Goal: Task Accomplishment & Management: Manage account settings

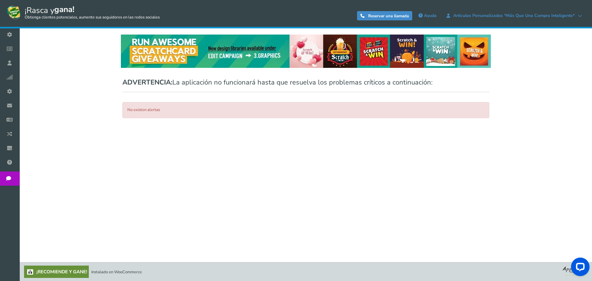
click at [0, 0] on font "Campañas" at bounding box center [0, 0] width 0 height 0
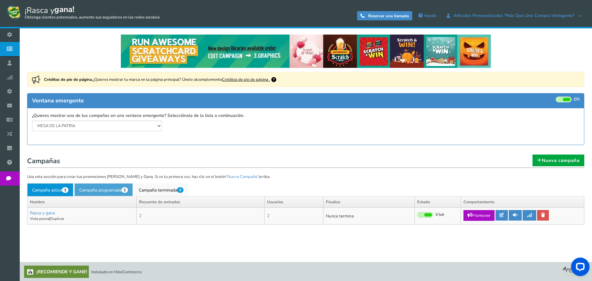
click at [112, 189] on font "Campaña programada" at bounding box center [100, 190] width 42 height 6
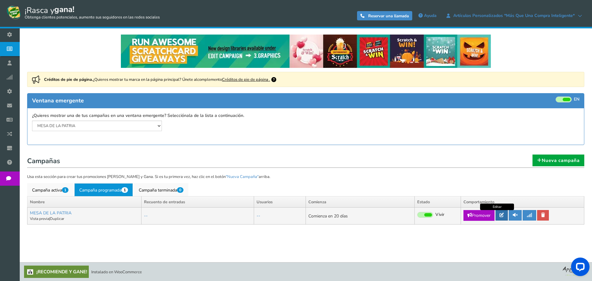
click at [503, 214] on icon at bounding box center [501, 215] width 4 height 4
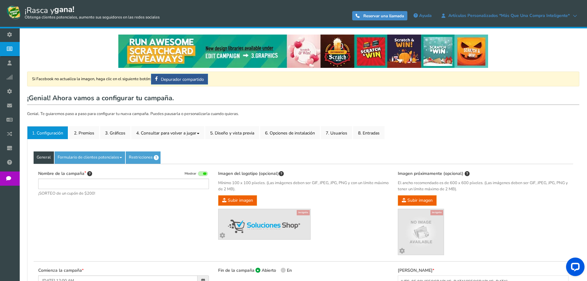
type input "MES DE LA PATRIA"
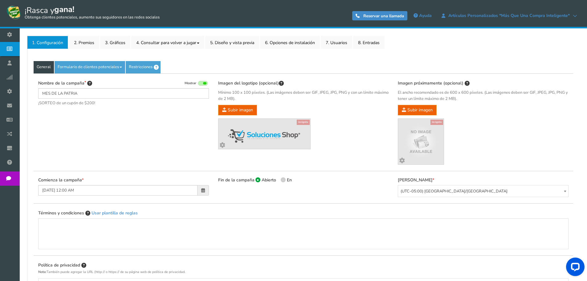
scroll to position [123, 0]
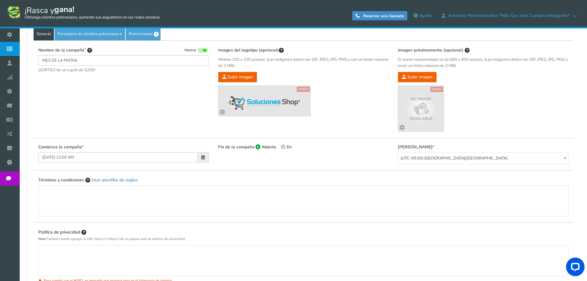
click at [200, 157] on span at bounding box center [203, 157] width 11 height 10
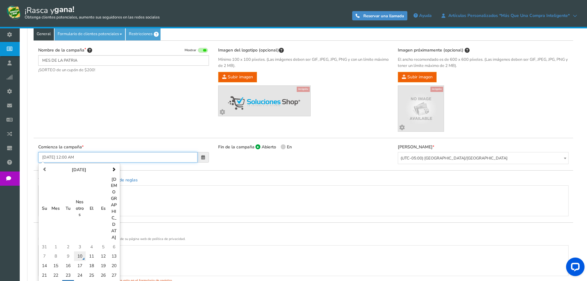
click at [81, 253] on font "10" at bounding box center [79, 256] width 5 height 6
type input "[DATE] 12:00 AM"
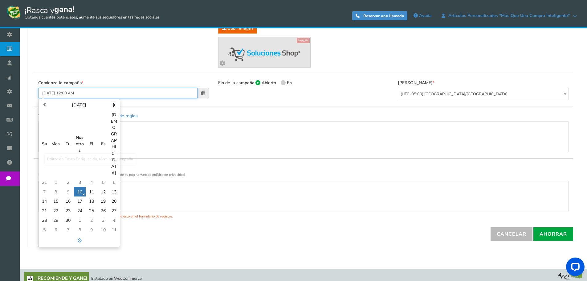
scroll to position [179, 0]
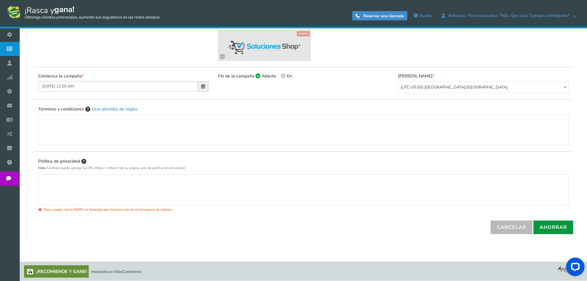
click at [553, 225] on font "Ahorrar" at bounding box center [553, 227] width 27 height 7
click at [139, 219] on div "Política de privacidad Nota: También puede agregar la URL (http:// o https:// d…" at bounding box center [304, 189] width 540 height 63
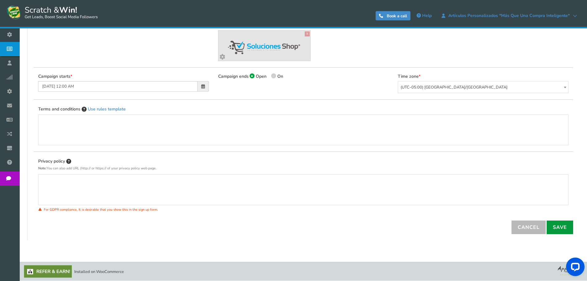
scroll to position [173, 0]
click at [560, 230] on link "Save" at bounding box center [560, 227] width 26 height 14
click at [65, 229] on div "Cancel Save" at bounding box center [304, 227] width 540 height 14
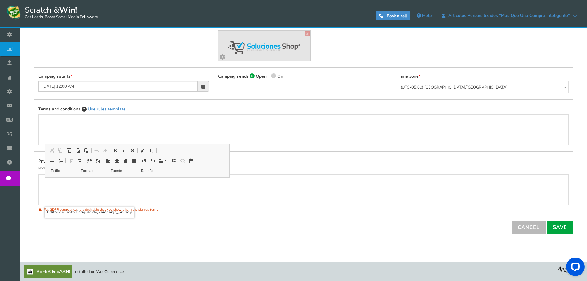
click at [74, 182] on p "Editor de Texto Enriquecido, campaign_privacy" at bounding box center [303, 180] width 517 height 6
click at [79, 188] on div "Editor de Texto Enriquecido, campaign_privacy" at bounding box center [303, 189] width 517 height 25
click at [168, 238] on div "General Lead Form Labels Fields setup Restrictions Allow users to play again af…" at bounding box center [303, 103] width 552 height 274
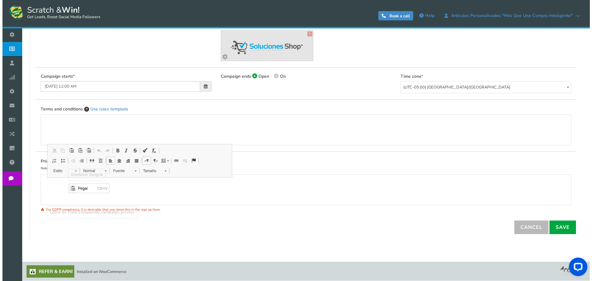
scroll to position [0, 0]
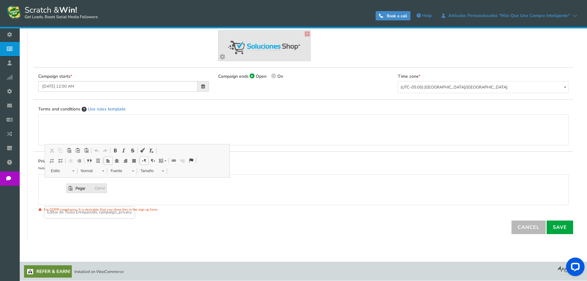
drag, startPoint x: 79, startPoint y: 190, endPoint x: 145, endPoint y: 374, distance: 195.2
click at [79, 190] on span "Pegar" at bounding box center [83, 188] width 19 height 9
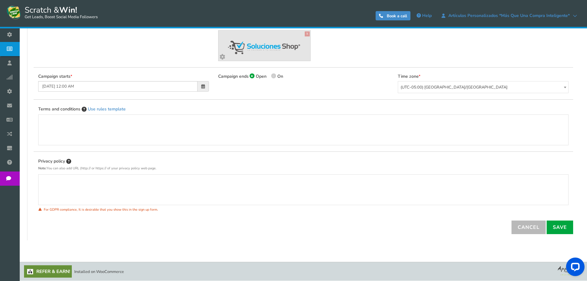
drag, startPoint x: 75, startPoint y: 177, endPoint x: 47, endPoint y: 177, distance: 28.0
click at [47, 176] on div at bounding box center [303, 189] width 530 height 31
click at [46, 182] on p "Editor de Texto Enriquecido, campaign_privacy" at bounding box center [303, 180] width 517 height 6
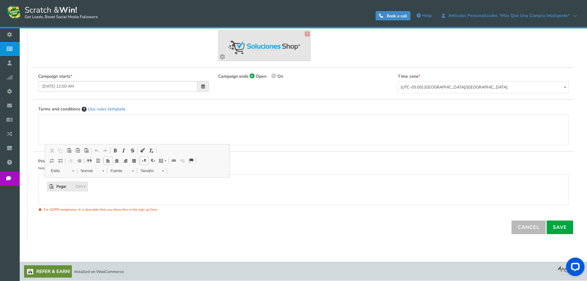
click at [59, 188] on span "Pegar" at bounding box center [64, 186] width 19 height 9
click at [174, 159] on span at bounding box center [173, 160] width 5 height 5
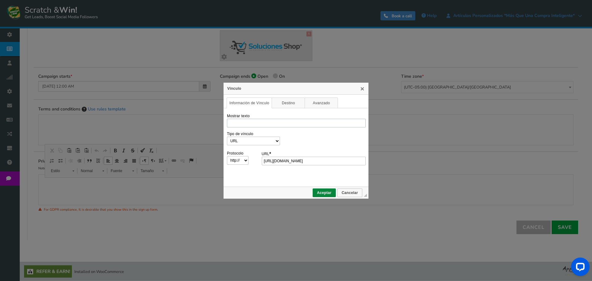
type input "[URL][DOMAIN_NAME]"
select select "https://"
type input "[DOMAIN_NAME]/policy/"
click at [270, 124] on input "Mostrar texto" at bounding box center [296, 123] width 139 height 9
type input "POLITICAS"
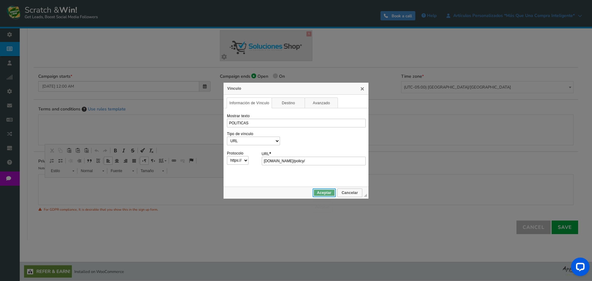
click at [328, 193] on span "Aceptar" at bounding box center [324, 192] width 22 height 4
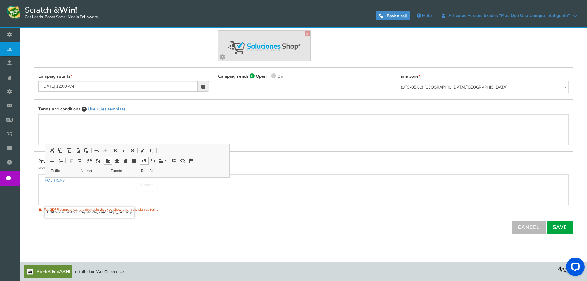
drag, startPoint x: 125, startPoint y: 190, endPoint x: 129, endPoint y: 191, distance: 4.8
click at [125, 190] on div "POLITICAS" at bounding box center [303, 189] width 517 height 25
click at [557, 228] on link "Save" at bounding box center [560, 227] width 26 height 14
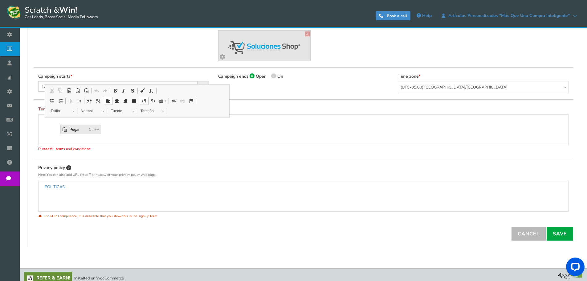
click at [70, 130] on span "Pegar" at bounding box center [77, 129] width 19 height 9
click at [177, 100] on link "Insertar/Editar Vínculo Atajos de teclado Ctrl+K" at bounding box center [173, 101] width 9 height 8
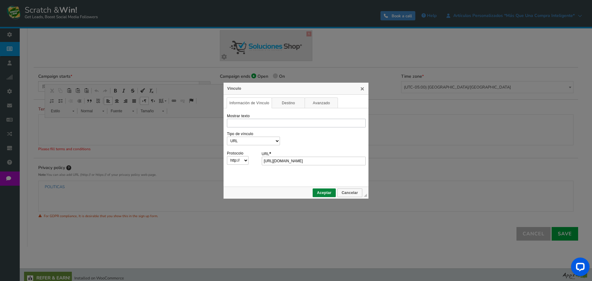
type input "[URL][DOMAIN_NAME]"
select select "https://"
type input "[DOMAIN_NAME]/policy/"
click at [259, 122] on input "Mostrar texto" at bounding box center [296, 123] width 139 height 9
type input "POLITICAS"
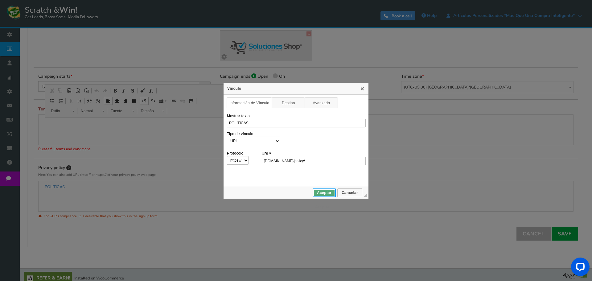
click at [318, 189] on link "Aceptar" at bounding box center [323, 192] width 23 height 9
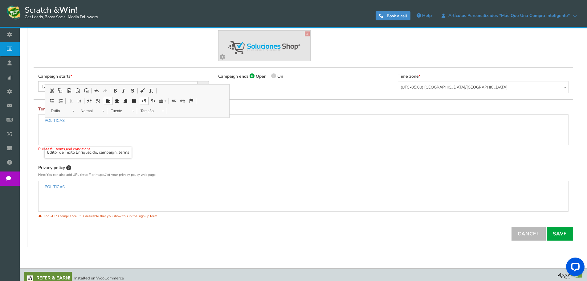
click at [84, 130] on div "POLITICAS" at bounding box center [303, 130] width 517 height 25
click at [560, 232] on link "Save" at bounding box center [560, 234] width 26 height 14
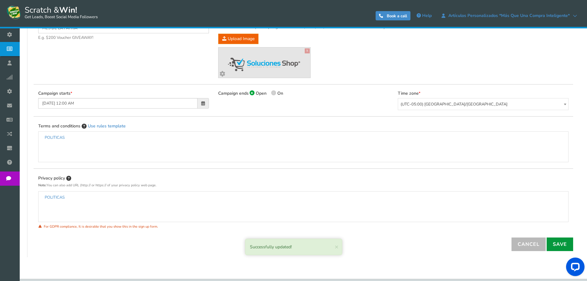
scroll to position [142, 0]
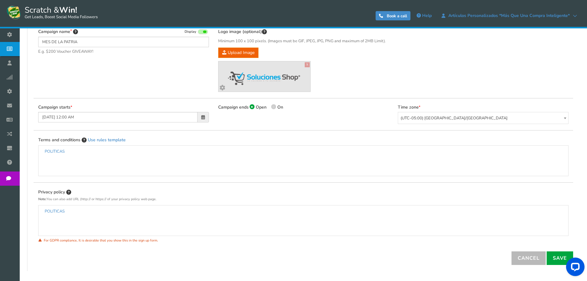
click at [201, 116] on span at bounding box center [203, 117] width 4 height 4
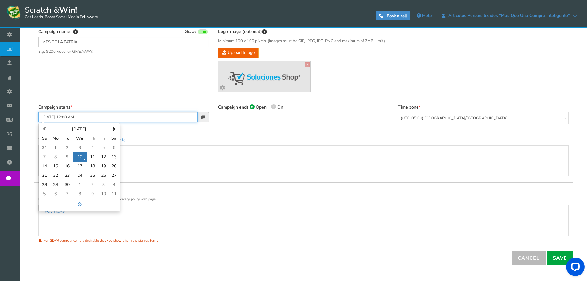
click at [91, 116] on input "[DATE] 12:00 AM" at bounding box center [117, 117] width 159 height 10
click at [102, 117] on input "[DATE] 12:00 AM" at bounding box center [117, 117] width 159 height 10
click at [122, 100] on div "Campaign starts [DATE] 12:00 AM [DATE] Su Mo Tu We Th Fr Sa 31 1 2 3 4 5 6 7 8 …" at bounding box center [304, 114] width 540 height 32
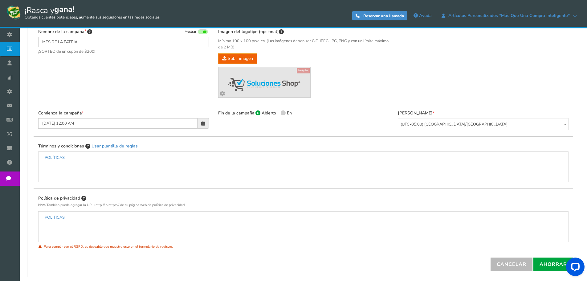
click at [285, 112] on span at bounding box center [283, 112] width 5 height 5
click at [285, 112] on input "En" at bounding box center [283, 114] width 4 height 4
radio input "true"
click at [257, 112] on icon at bounding box center [257, 112] width 1 height 1
click at [257, 112] on input "Abierto" at bounding box center [257, 114] width 4 height 4
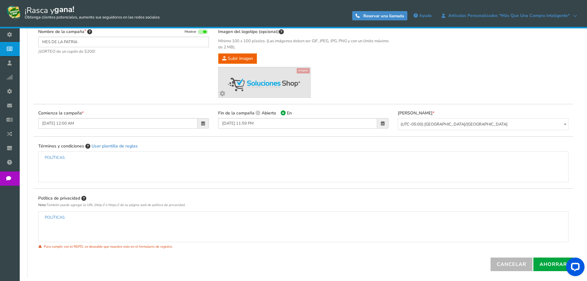
radio input "true"
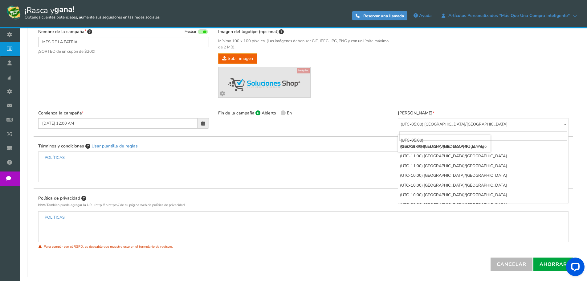
click at [426, 124] on font "(UTC-05:00) [GEOGRAPHIC_DATA]/[GEOGRAPHIC_DATA]" at bounding box center [454, 124] width 107 height 6
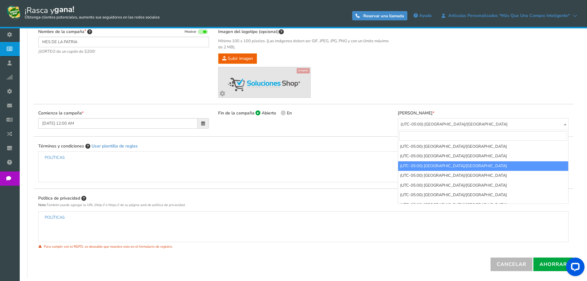
click at [435, 134] on input "search" at bounding box center [483, 135] width 168 height 9
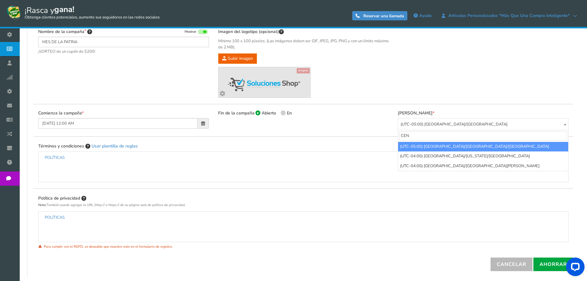
scroll to position [0, 0]
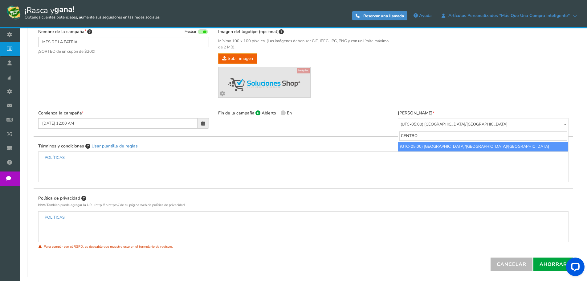
drag, startPoint x: 425, startPoint y: 134, endPoint x: 399, endPoint y: 140, distance: 27.1
click at [399, 140] on span "CENTRO" at bounding box center [483, 136] width 170 height 12
type input "COS"
select select "America/Costa_Rica"
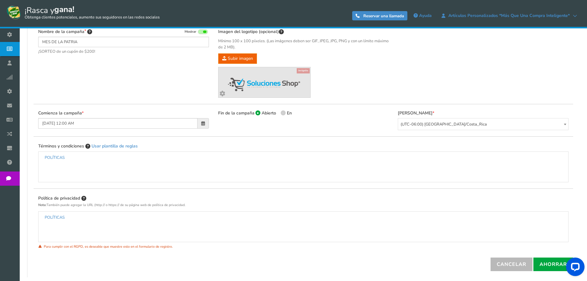
click at [409, 145] on div "Términos y condiciones Usar plantilla de reglas POLÍTICAS" at bounding box center [303, 162] width 530 height 39
click at [79, 124] on input "[DATE] 12:00 AM" at bounding box center [117, 123] width 159 height 10
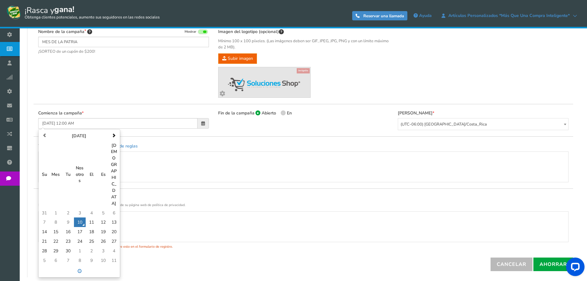
click at [125, 112] on div "Comienza la campaña [DATE] 12:00 AM [DATE] Su Mes Tu Nosotros El Es Sá 31 1 2 3…" at bounding box center [123, 119] width 171 height 18
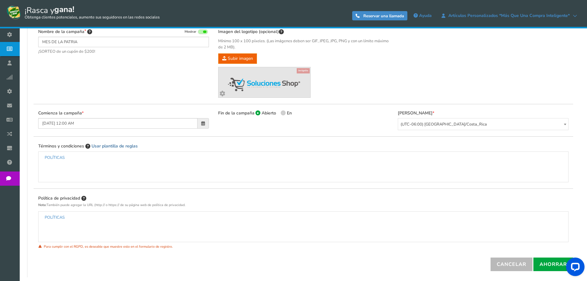
click at [113, 145] on font "Usar plantilla de reglas" at bounding box center [115, 146] width 46 height 6
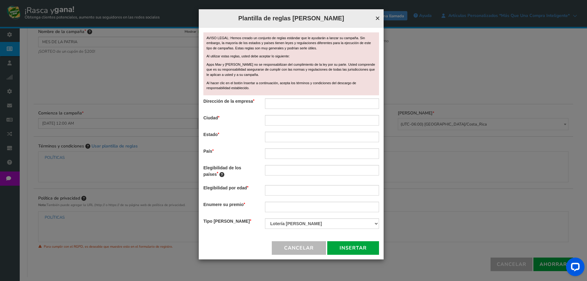
click at [375, 19] on font "×" at bounding box center [377, 18] width 5 height 9
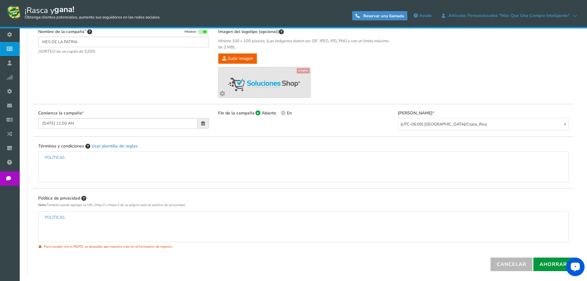
click at [552, 264] on font "Ahorrar" at bounding box center [553, 264] width 27 height 7
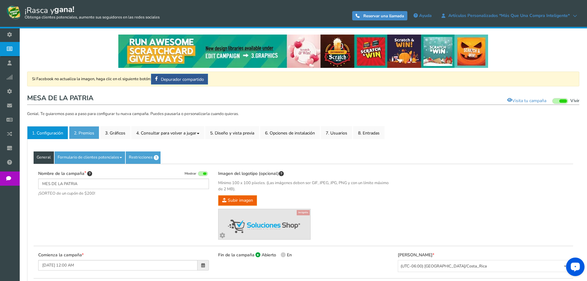
click at [84, 134] on font "2. Premios" at bounding box center [84, 133] width 20 height 6
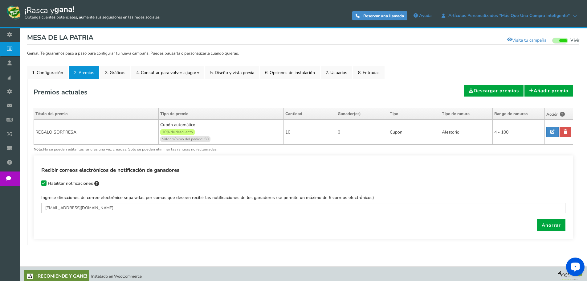
scroll to position [62, 0]
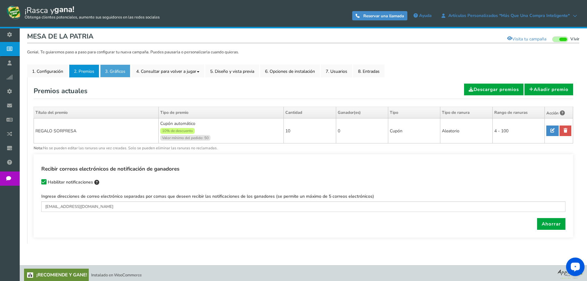
click at [120, 72] on font "3. Gráficos" at bounding box center [115, 71] width 20 height 6
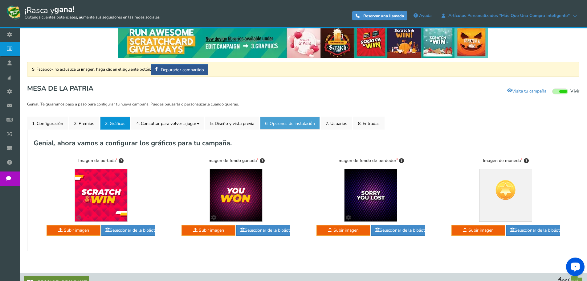
scroll to position [0, 0]
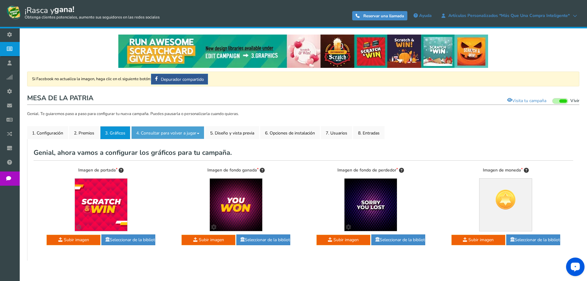
click at [163, 134] on font "4. Consultar para volver a jugar" at bounding box center [166, 133] width 60 height 6
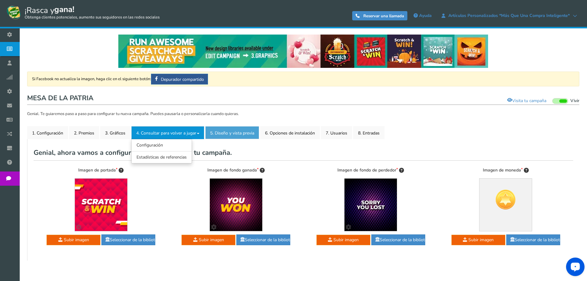
click at [240, 132] on font "5. Diseño y vista previa" at bounding box center [232, 133] width 44 height 6
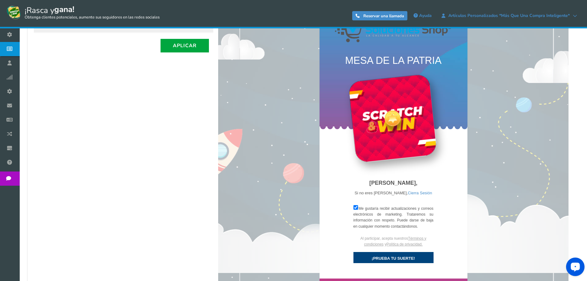
scroll to position [185, 0]
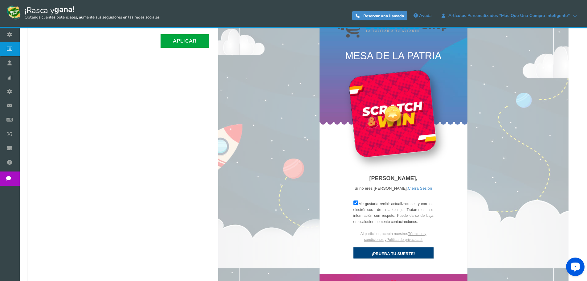
click at [393, 253] on font "¡PRUEBA TU SUERTE!" at bounding box center [392, 253] width 43 height 5
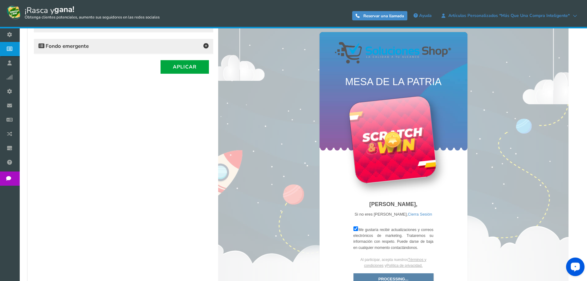
scroll to position [154, 0]
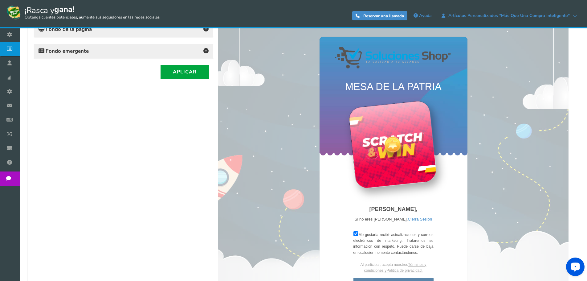
drag, startPoint x: 392, startPoint y: 143, endPoint x: 400, endPoint y: 140, distance: 8.2
click at [399, 141] on div at bounding box center [392, 144] width 22 height 22
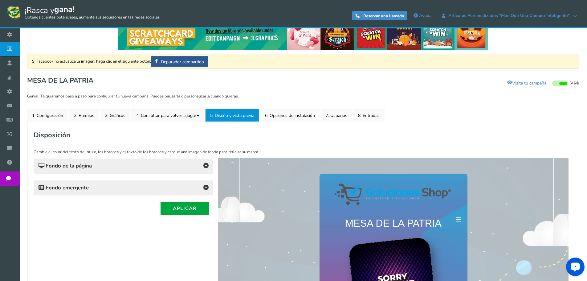
scroll to position [0, 0]
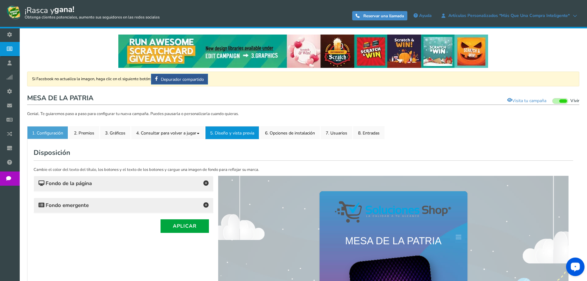
click at [45, 136] on font "1. Configuración" at bounding box center [47, 133] width 31 height 6
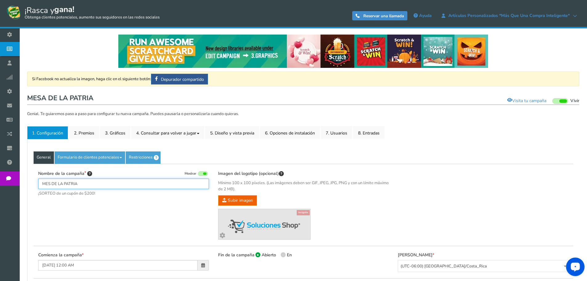
click at [100, 182] on input "MES DE LA PATRIA" at bounding box center [123, 183] width 171 height 10
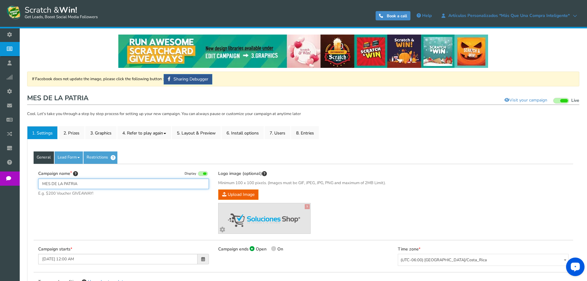
click at [103, 183] on input "MES DE LA PATRIA" at bounding box center [123, 183] width 171 height 10
click at [88, 183] on input "MES DE LA PATRIA" at bounding box center [123, 183] width 171 height 10
click at [46, 206] on div "Campaign name Display MES DE LA PATRIA E.g. $200 Voucher GIVEAWAY! Hide total e…" at bounding box center [304, 202] width 540 height 76
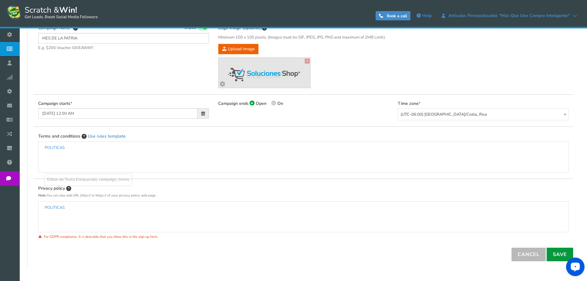
scroll to position [173, 0]
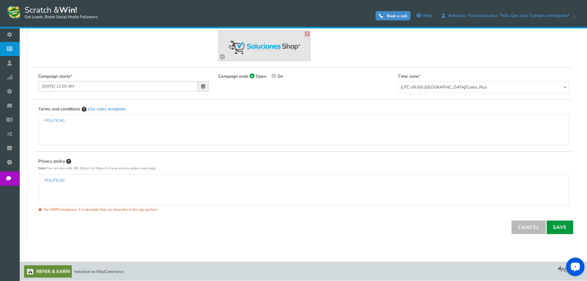
click at [553, 227] on link "Save" at bounding box center [560, 227] width 26 height 14
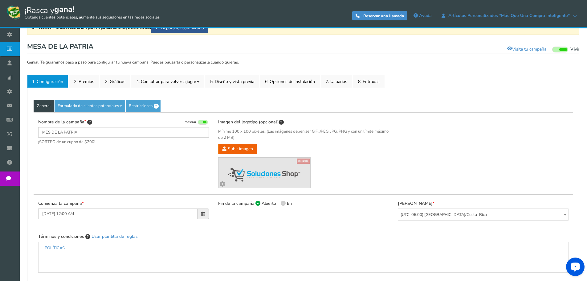
scroll to position [0, 0]
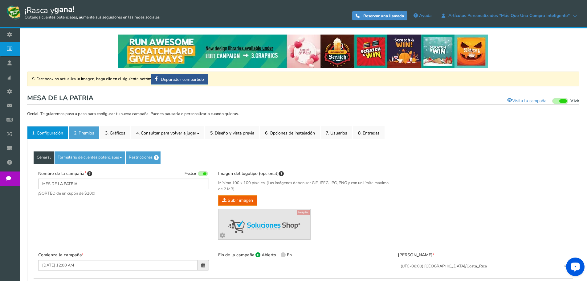
click at [83, 135] on font "2. Premios" at bounding box center [84, 133] width 20 height 6
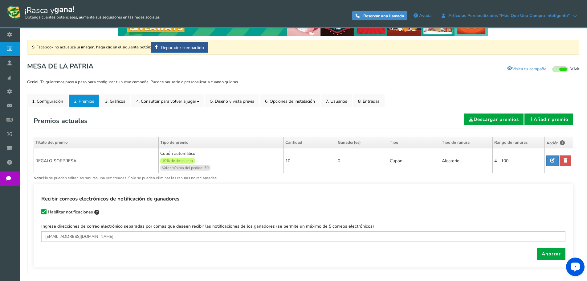
scroll to position [62, 0]
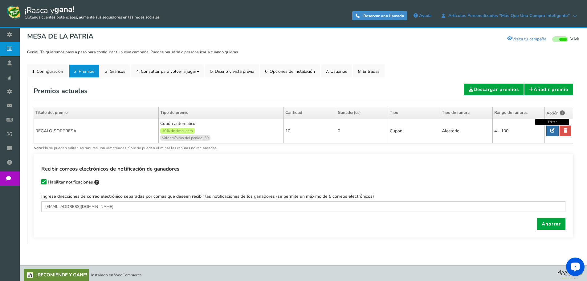
click at [551, 129] on icon at bounding box center [552, 130] width 4 height 4
type input "REGALO SORPRESA"
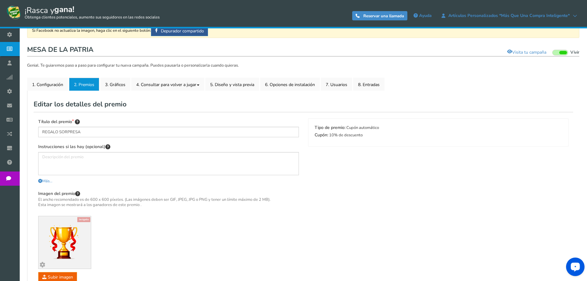
scroll to position [30, 0]
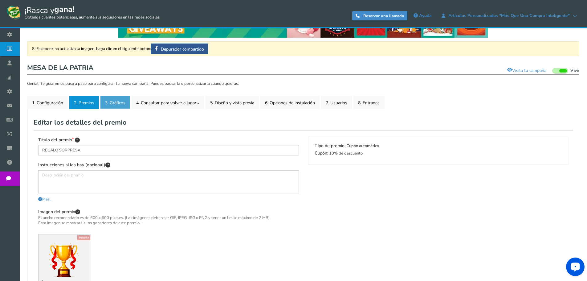
click at [122, 107] on link "3. Gráficos" at bounding box center [115, 102] width 30 height 13
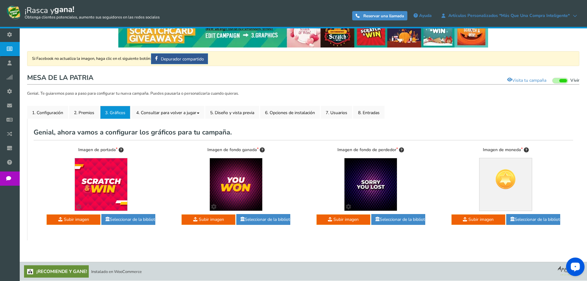
scroll to position [20, 0]
click at [157, 117] on link "4. Consultar para volver a jugar" at bounding box center [167, 112] width 73 height 13
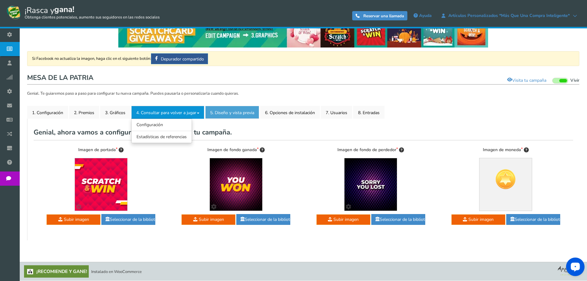
click at [238, 111] on font "5. Diseño y vista previa" at bounding box center [232, 113] width 44 height 6
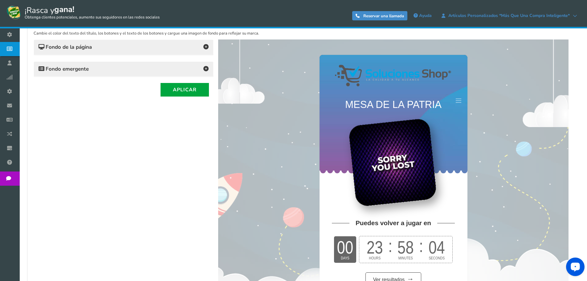
scroll to position [113, 0]
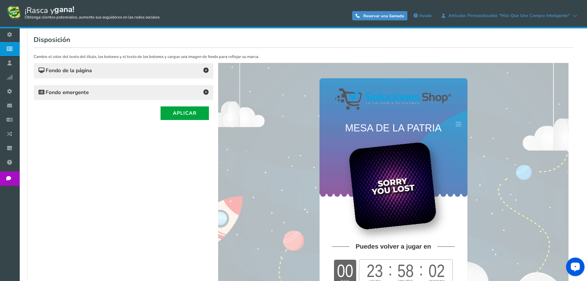
click at [81, 94] on font "Fondo emergente" at bounding box center [67, 92] width 43 height 7
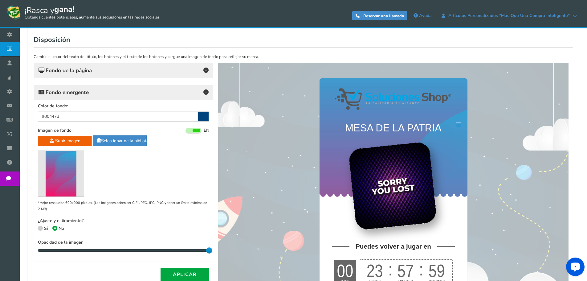
click at [117, 69] on h4 "Fondo de la página" at bounding box center [124, 70] width 170 height 9
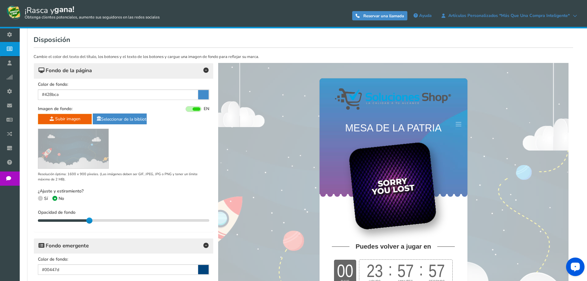
click at [105, 75] on div "Fondo de la página" at bounding box center [123, 70] width 179 height 15
click at [124, 71] on h4 "Fondo de la página" at bounding box center [124, 70] width 170 height 9
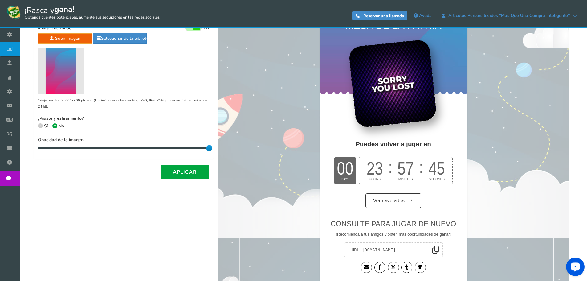
scroll to position [162, 0]
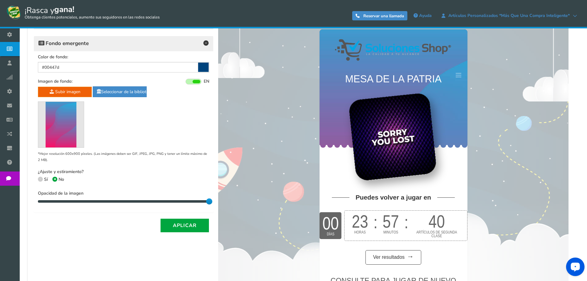
drag, startPoint x: 207, startPoint y: 199, endPoint x: 216, endPoint y: 187, distance: 15.0
click at [206, 189] on div "Subir imagen Seleccionar de la biblioteca *Mejor resolución 600x900 píxeles. (L…" at bounding box center [123, 145] width 171 height 118
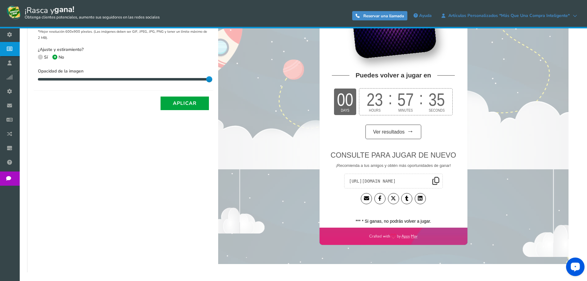
scroll to position [285, 0]
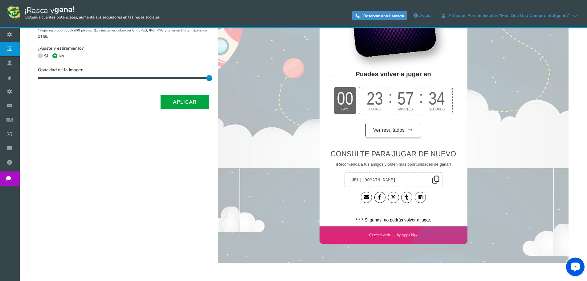
click at [395, 130] on font "Ver resultados" at bounding box center [388, 129] width 31 height 5
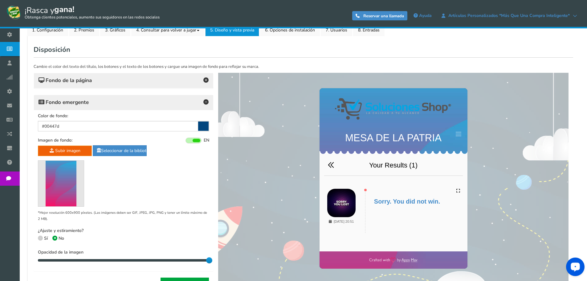
scroll to position [8, 0]
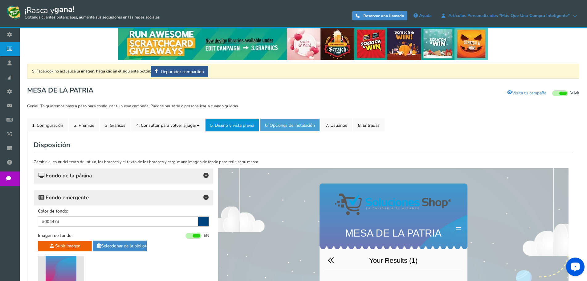
click at [296, 128] on font "6. Opciones de instalación" at bounding box center [290, 125] width 50 height 6
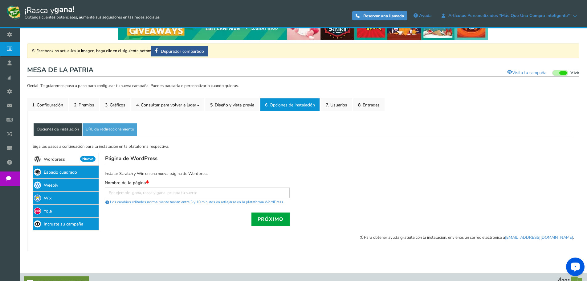
scroll to position [39, 0]
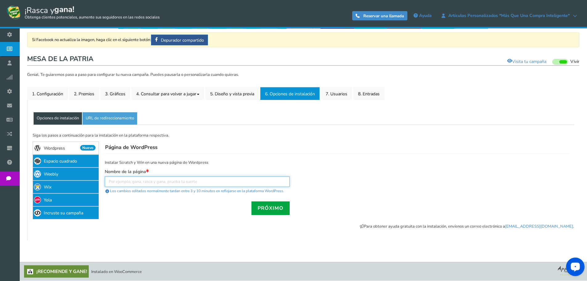
click at [130, 183] on input "text" at bounding box center [197, 181] width 185 height 10
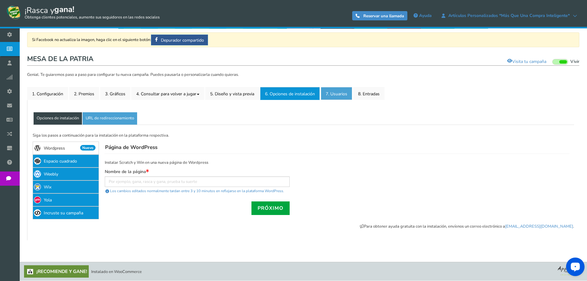
click at [334, 98] on link "7. Usuarios" at bounding box center [336, 93] width 31 height 13
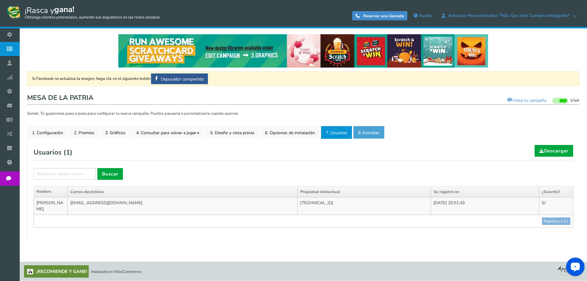
click at [380, 132] on font "8. Entradas" at bounding box center [369, 133] width 22 height 6
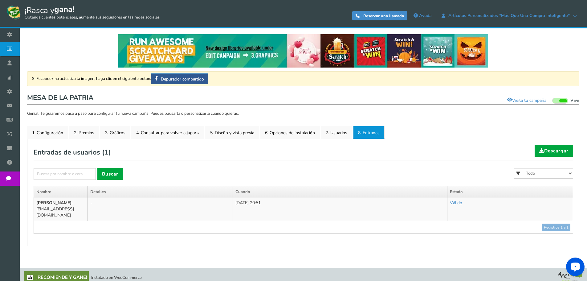
scroll to position [0, 0]
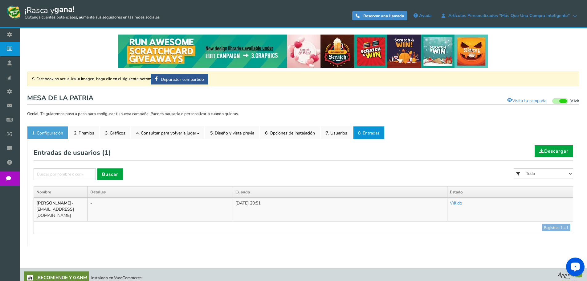
click at [50, 130] on font "1. Configuración" at bounding box center [47, 133] width 31 height 6
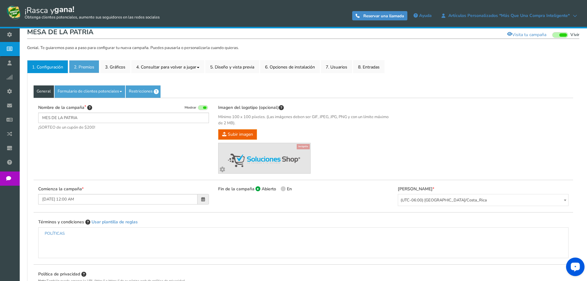
scroll to position [55, 0]
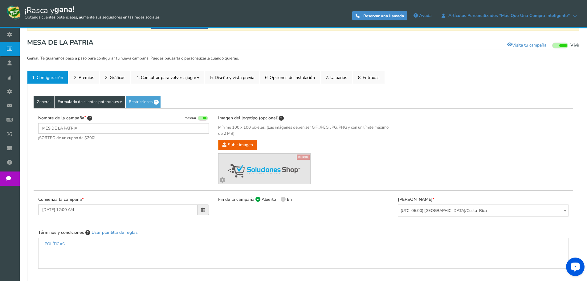
click at [93, 102] on font "Formulario de clientes potenciales" at bounding box center [88, 102] width 61 height 6
click at [88, 77] on font "2. Premios" at bounding box center [84, 78] width 20 height 6
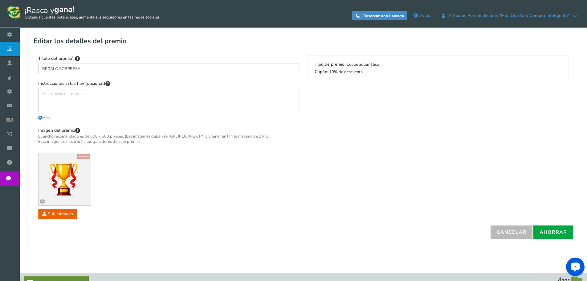
scroll to position [123, 0]
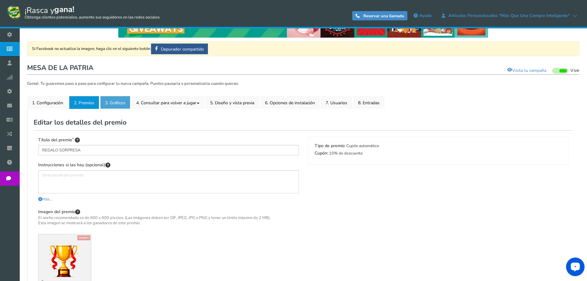
click at [114, 104] on font "3. Gráficos" at bounding box center [115, 103] width 20 height 6
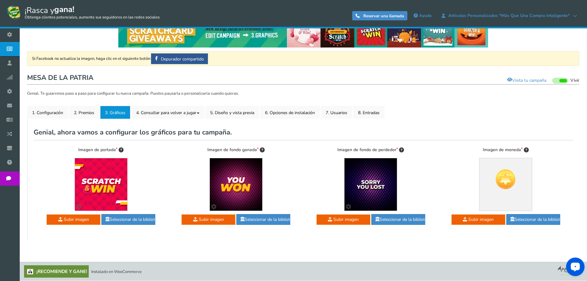
scroll to position [20, 0]
click at [50, 116] on link "1. Configuración" at bounding box center [47, 112] width 41 height 13
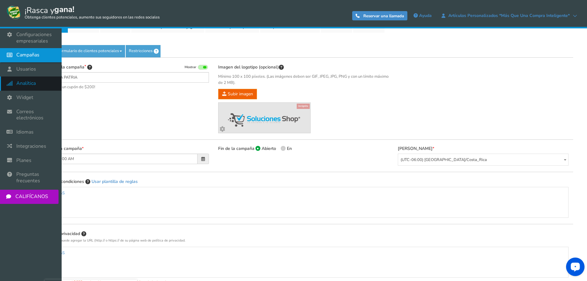
scroll to position [86, 0]
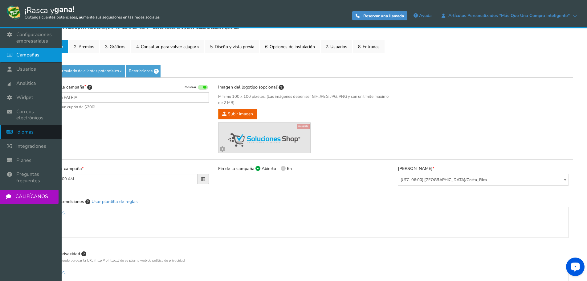
click at [22, 130] on font "Idiomas" at bounding box center [24, 131] width 17 height 7
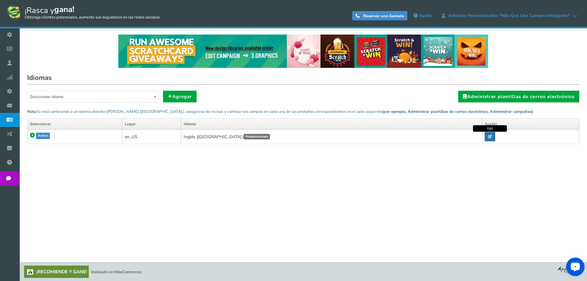
click at [491, 136] on icon at bounding box center [490, 137] width 4 height 4
radio input "true"
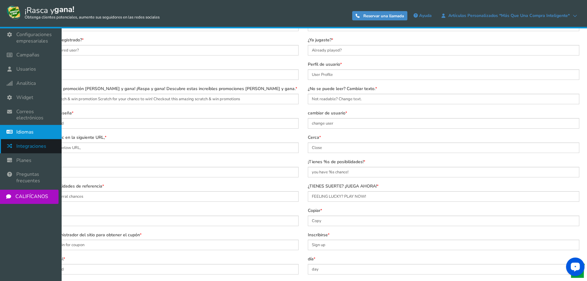
scroll to position [123, 0]
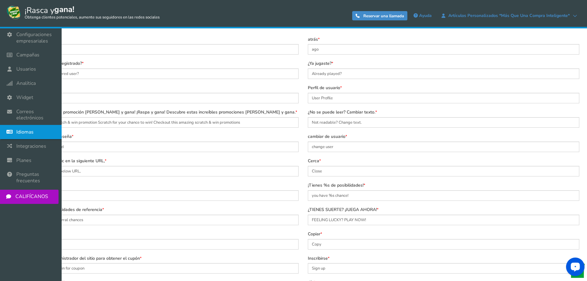
click at [22, 131] on font "Idiomas" at bounding box center [24, 131] width 17 height 7
click at [22, 145] on font "Integraciones" at bounding box center [31, 146] width 30 height 7
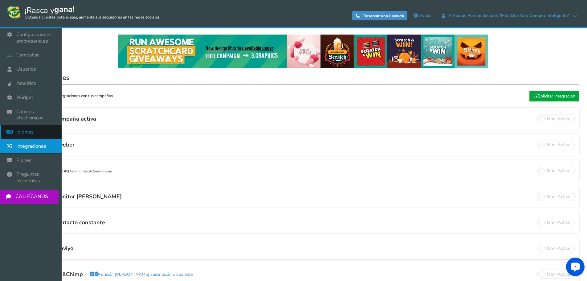
click at [27, 129] on font "Idiomas" at bounding box center [24, 131] width 17 height 7
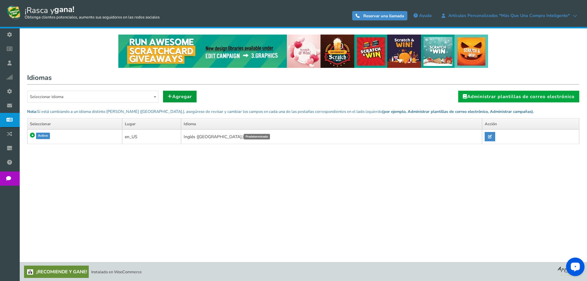
click at [184, 97] on font "Agregar" at bounding box center [182, 96] width 20 height 6
click at [86, 99] on span "Seleccionar idioma" at bounding box center [92, 97] width 131 height 12
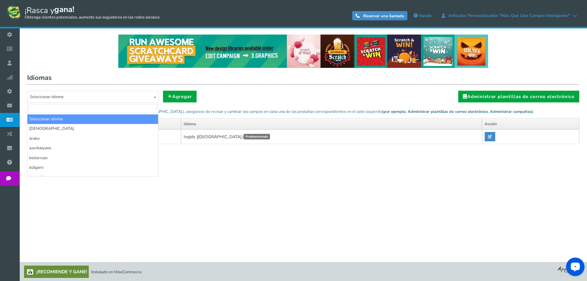
click at [62, 108] on input "search" at bounding box center [93, 108] width 128 height 9
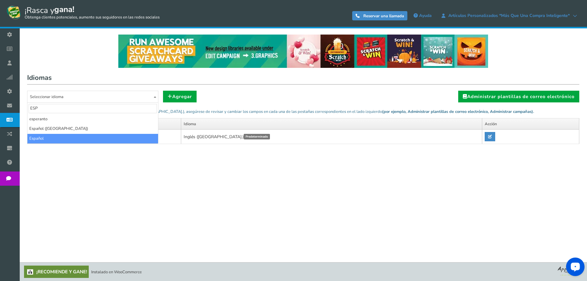
type input "ESP"
select select "es_LA"
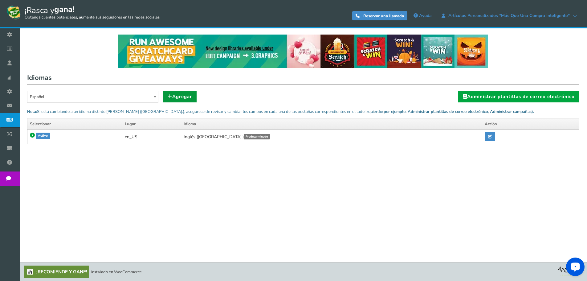
click at [178, 101] on link "Agregar" at bounding box center [180, 97] width 34 height 12
radio input "true"
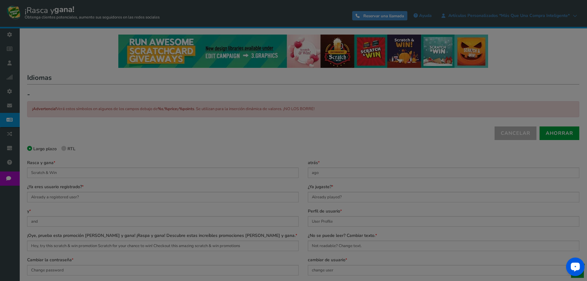
type input "Rasca y gana"
type input "hace"
type input "¿Ya eres usuario registrado?"
type input "¿Ya has jugado?"
type input "y"
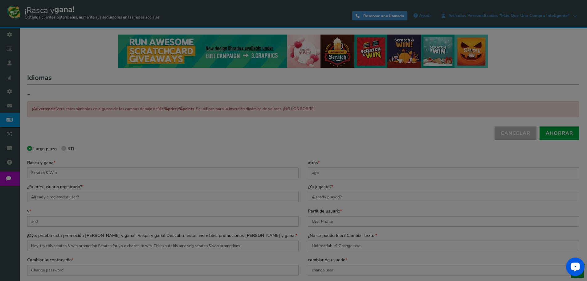
type input "Perfil de usuario"
type input "Oye, prueba esta promoción rasca y gana ¡Rasca y gana para tener la oportunidad…"
type input "¿No es legible? [MEDICAL_DATA] el texto."
type input "Cambiar contraseña"
type input "cambiar usuario"
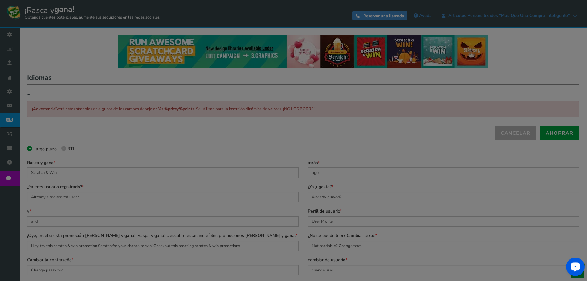
type input "Haga clic en la URL a continuación,"
type input "Cerrar"
type input "¡Felicidades!"
type input "tienes %s posibilidades."
type input "Tienes %s posibilidades de referencia"
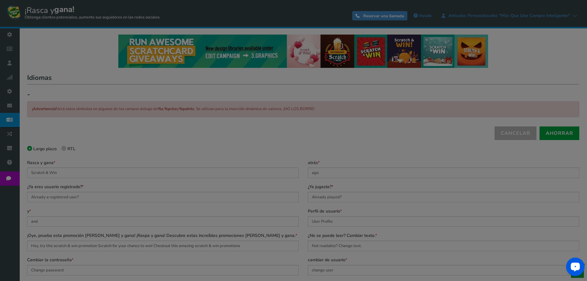
type input "TE SIENTES AFORTUNADO? ¡JUEGA AHORA!"
type input "Copiado"
type input "Copia"
type input "Póngase en contacto con el administrador del sitio"
type input "Inscríbase"
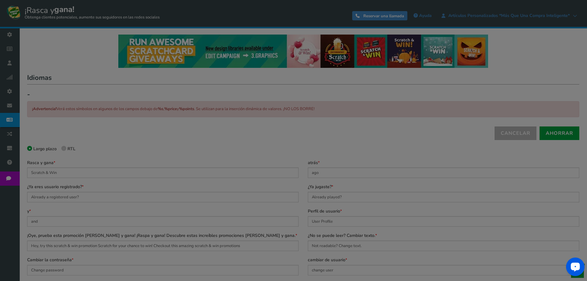
type input "Contraseña actual"
type input "día"
type input "días"
type input "Póngase en contacto con %s."
type input "Se trata de un correo electrónico generado automáticamente. Por favor, no hagas…"
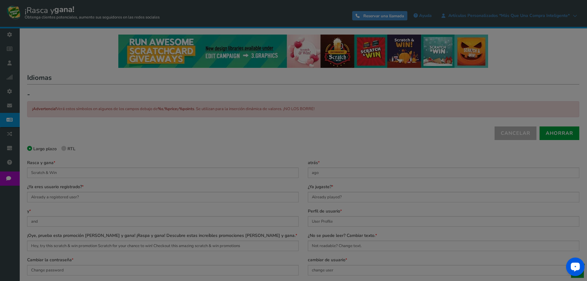
type input "Acepte los términos y condiciones"
type input "Se trata de una cuenta existente. Por favor, inicie sesión a continuación"
type input "ERROR: tu cuenta no existe."
type input "Hola, [[Name]]eres un usuario registrado, inicia sesión."
type input "Error: esta dirección de correo electrónico se suspendió temporalmente. Comuníq…"
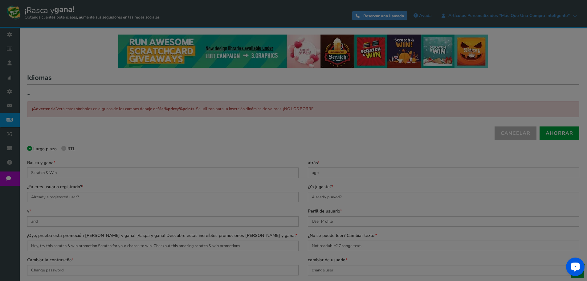
type input "Lo siento, la campaña ha terminado"
type input "Error: la campaña no está activa"
type input "Error: la campaña no se ha iniciado"
type input "Error: el código no coincide"
type input "Confirme su fecha de nacimiento"
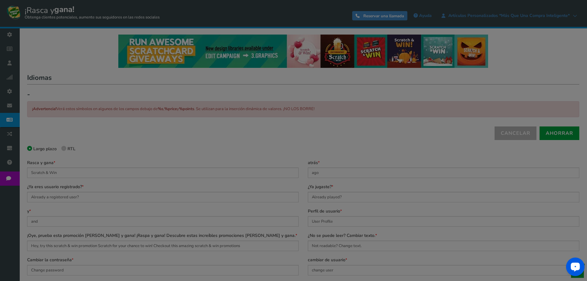
type input "Por favor, introduzca la contraseña actual por motivos de seguridad"
type input "La contraseña actual no es válida"
type input "Por favor, introduzca su fecha de nacimiento en"
type input "Su edad debe ser mayor que"
type input "El correo electrónico o la contraseña eran incorrectos Por favor, compruebe y v…"
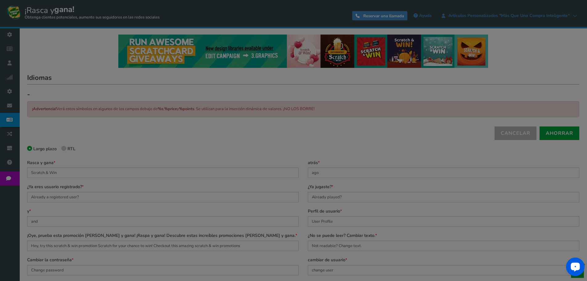
type input "Por favor, verifica que eres humano"
type input "Por favor, introduzca su fecha de nacimiento"
type input "Por favor, introduzca su dirección de correo"
type input "No puede estar vacío"
type input "Por favor, introduzca un nombre válido"
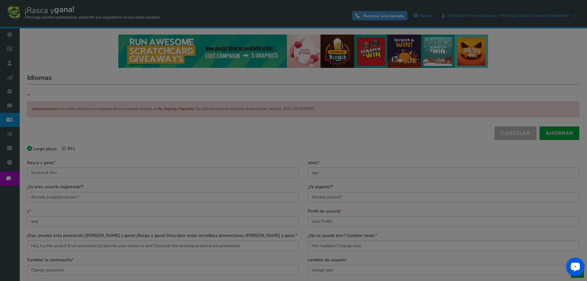
type input "Por favor, introduzca la contraseña"
type input "Ingrese un mensaje de correo electrónico"
type input "Ingrese la dirección de correo electrónico de su amigo"
type input "Por favor, introduzca un valor numérico"
type input "Error: acceso no válido"
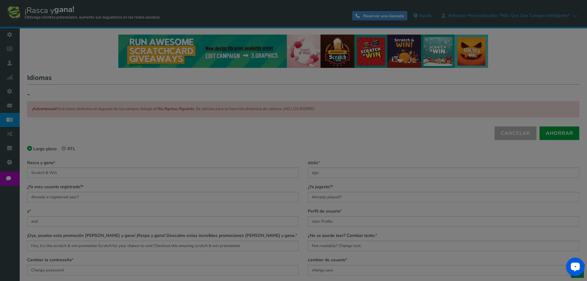
type input "Error: acción no válida"
type input "Error: campaña no válida"
type input "Se requiere validación de captcha"
type input "Introduzca una dirección de correo electrónico válida"
type input "Error: entrada no válida"
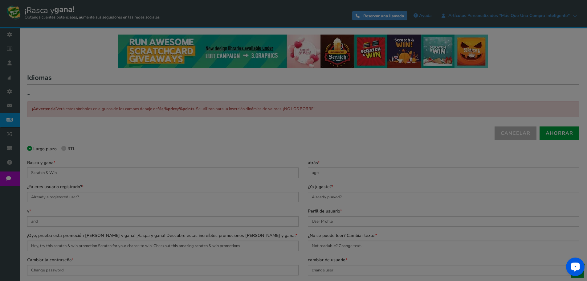
type input "Error: método no válido"
type input "Por favor, introduzca un nombre válido"
type input "Error: página no válida"
type input "Error: sitio no válido"
type input "Error: usuario no válido"
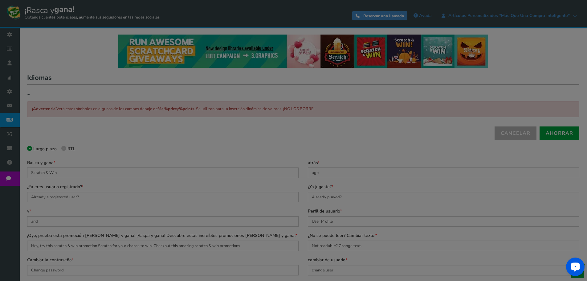
type input "Vuelva a introducir su nueva contraseña"
type input "Por favor, introduzca su nueva contraseña"
type input "La contraseña debe tener al menos 4 caracteres"
type input "La contraseña debe tener al menos 5 caracteres"
type input "La contraseña reescrita no coincide con la nueva contraseña"
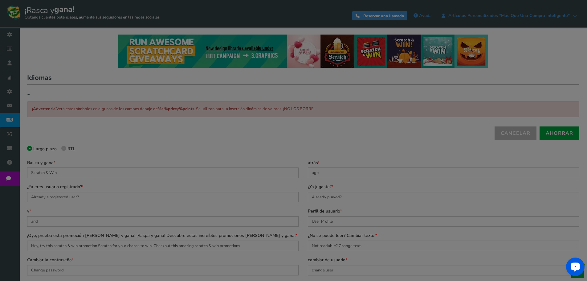
type input "Por favor, regístrese para la campaña"
type input "Error desconocido: el usuario no está registrado"
type input "Por favor, seleccione la opción"
type input "Error: la sesión del usuario ha caducado. Vuelva a iniciar sesión."
type input "Por favor, introduzca su código postal"
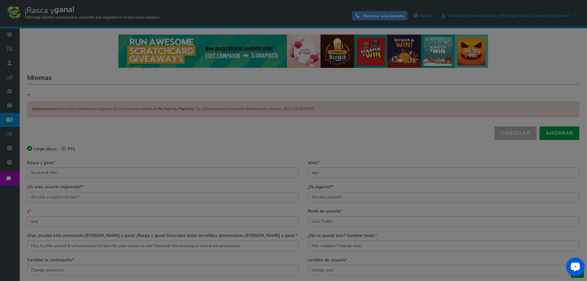
type input "Esta promoción no está patrocinada, respaldada o administrada de ninguna manera…"
type input "y no a Facebook. Al participar en esta promoción, usted acepta una liberación c…"
type input "Su cuenta está restringida. Comuníquese con el administrador del sitio."
type input "¿Olvidó"
type input "Se le han enviado por correo electrónico las instrucciones para restablecer su …"
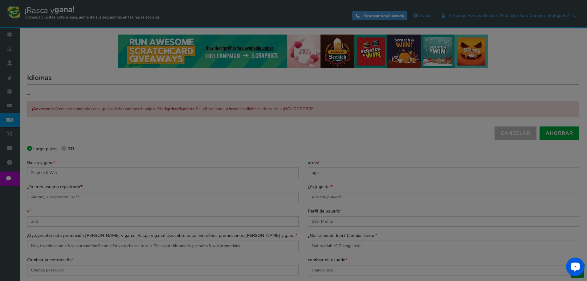
type input "Gracias por visitarnos. La promoción empezará en"
type input "Gracias por visitarnos. Esta promoción ha terminado."
type input "El juego no está activo o eliminado"
type input "Usamos Apps Mav como plataforma de promociones. Al hacer clic en las opciones a…"
type input "Apps Mav es el procesador de datos y el controlador de datos"
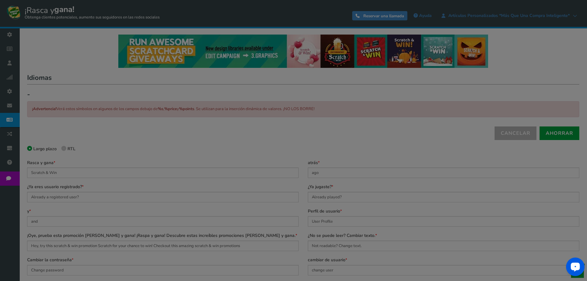
type input "hora"
type input "horas"
type input "Introduce las direcciones de correo electrónico separadas por comas"
type input "Tengo al menos %s años"
type input "Fecha de nacimiento"
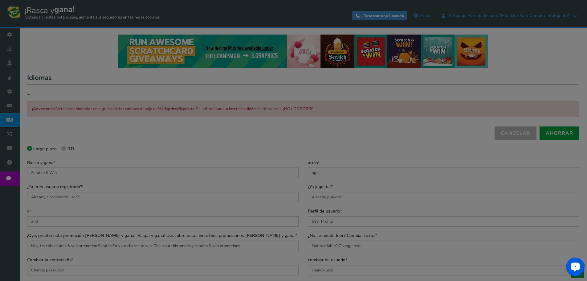
type input "Código postal"
type input "URL compartida"
type input "Asunto"
type input "Para"
type input "Tu mensaje"
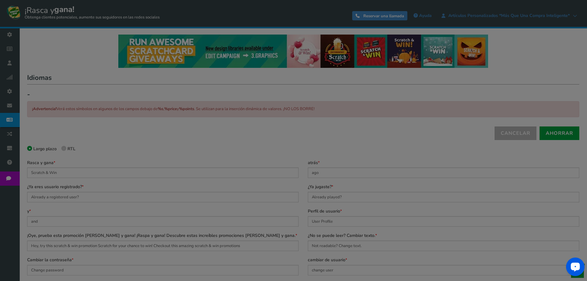
type input "Tus resultados"
type input "Cargando..."
type input "Hola"
type input "Cerrar sesión"
type input "Revisa tu correo"
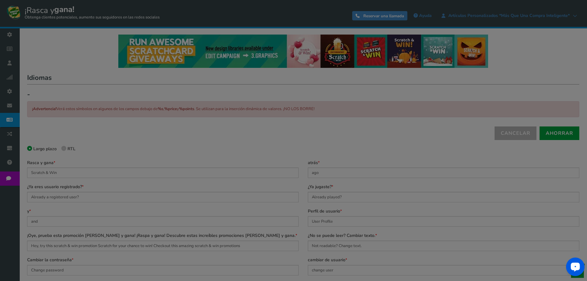
type input "¡Recibe un enlace mágico en tu correo electrónico<br/> que te permitirá iniciar…"
type input "Tu enlace mágico ha caducado"
type input "Le hemos enviado un correo electrónico a"
type input "Restablece tu contraseña"
type input "Tu nueva contraseña"
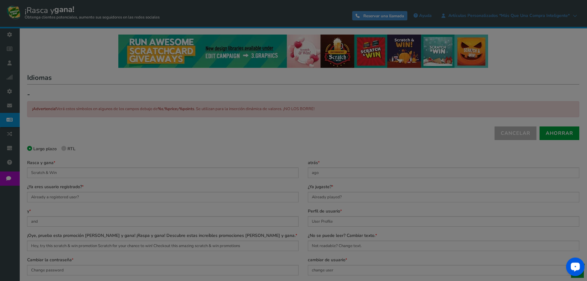
type input "Ver campaña"
type input "Puedes volver a jugar en"
type input "Estás ejecutando la campaña en modo de vista previa. Haga <a class='alert-link'…"
type input "<strong> ¡Información! La contraseña de </strong> se ha cambiado correctamente."
type input "minuto"
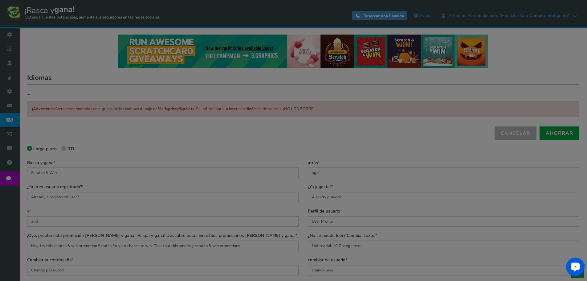
type input "acta"
type input "mes"
type input "meses"
type input "Mi cuenta"
type input "Contraseña nueva"
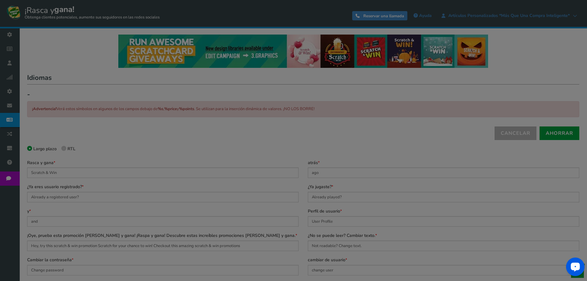
type input "No"
type input "¿Aún no has jugado?"
type input "* Limitado a <b>%s posibilidades</b>"
type input "O"
type input "Reproducir"
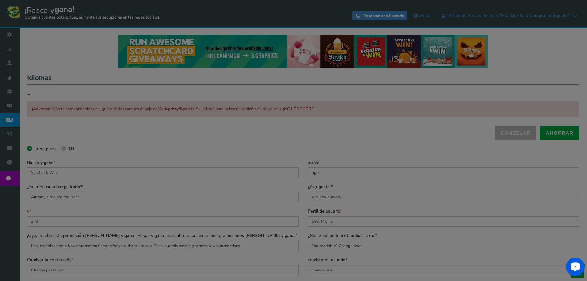
type input "Correo"
type input "Contraseña"
type input "Nombre"
type input "Reproducir de nuevo"
type input "Impulsado por"
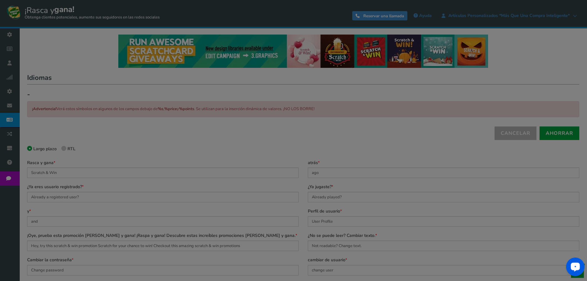
type input "Política de privacidad"
type input "Procesamiento..."
type input "Última acción"
type input "Recomiende a %s amigos más para tener otra oportunidad de jugar"
type input "Restablecer contraseña"
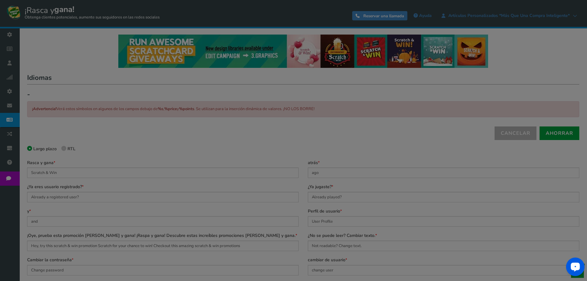
type input "Vuelve a escribir la contraseña"
type input "Guardar"
type input "Guardado"
type input "segundo"
type input "segundos"
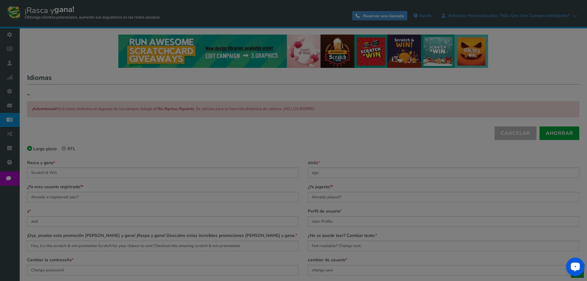
type input "Enviar"
type input "Enviar enlace mágico"
type input "Establece tu contraseña"
type input "Enlace de referencia:"
type input "Iniciar sesión"
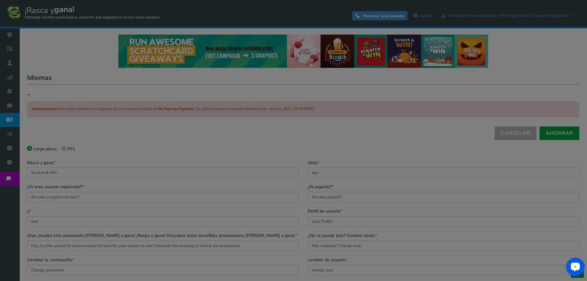
type input "¡PRUEBA TU SUERTE!"
type input "Próximo"
type input "El correo se envió correctamente"
type input "La contraseña se ha actualizado correctamente."
type input "Términos y condiciones"
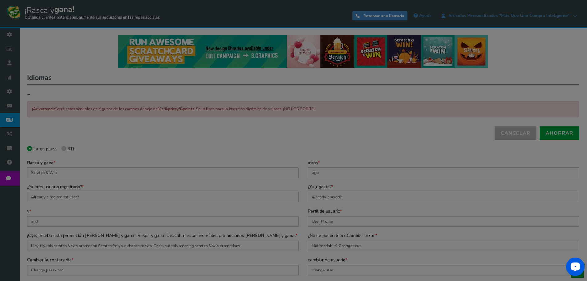
type input "Al participar, aceptas nuestras"
type input "Al participar en la promoción, acepta las"
type input "Entradas totales"
type input "¡Algo salió mal! Inténtalo de nuevo más tarde"
type input "Escriba la contraseña"
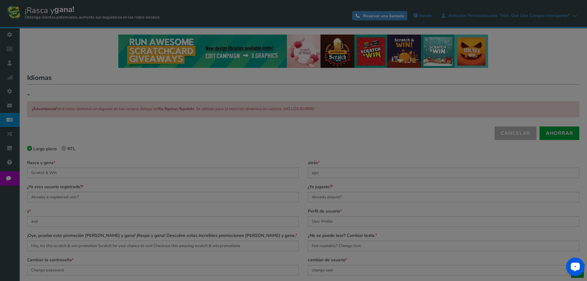
type input "Actualización"
type input "Confirmar"
type input "Ver perfil"
type input "Ver resultados"
type input "semana"
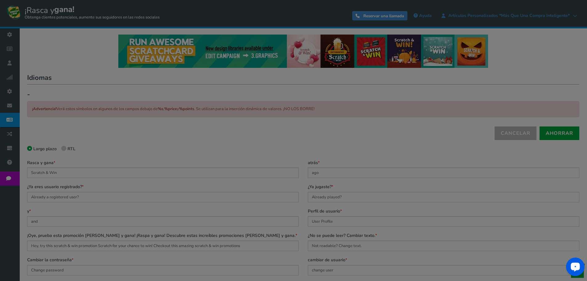
type input "semanas"
type input "Gracias por participar en [[Campaign Name]]"
type input "* Si ganas, no podrás volver a jugar."
type input "año"
type input "años"
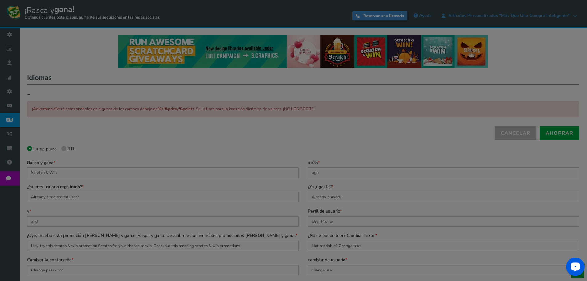
type input "Si no estás"
type input "Lo siento. No ganaste."
type input "¡Se acabó tu oportunidad!"
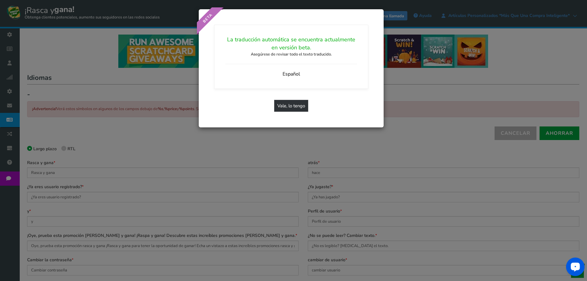
click at [293, 104] on font "Vale, lo tengo" at bounding box center [291, 106] width 28 height 6
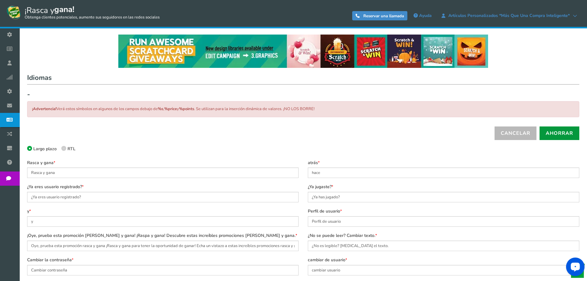
click at [559, 133] on font "Ahorrar" at bounding box center [559, 133] width 27 height 7
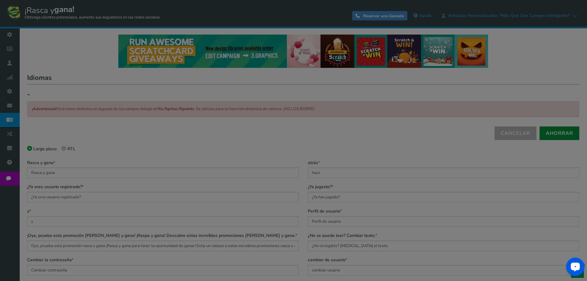
select select
radio input "false"
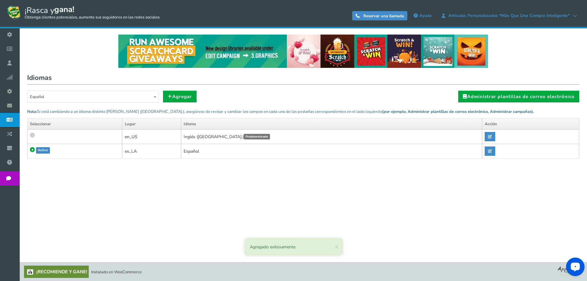
click at [115, 98] on span "Español" at bounding box center [92, 97] width 131 height 12
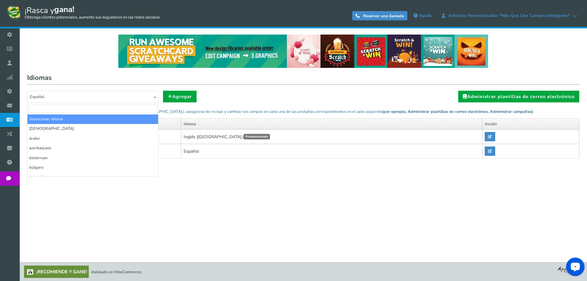
click at [58, 108] on input "search" at bounding box center [93, 108] width 128 height 9
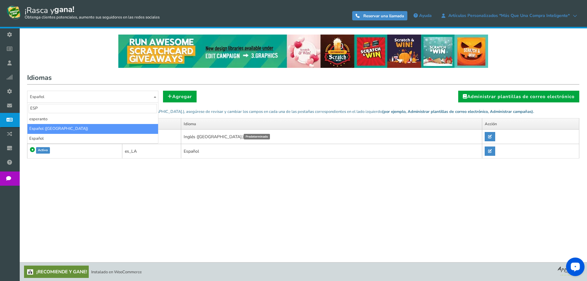
type input "ESP"
select select "es_ES"
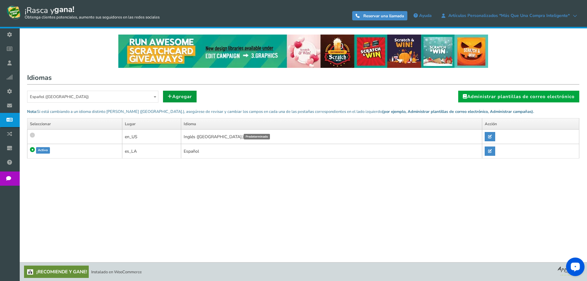
click at [188, 96] on font "Agregar" at bounding box center [182, 96] width 20 height 6
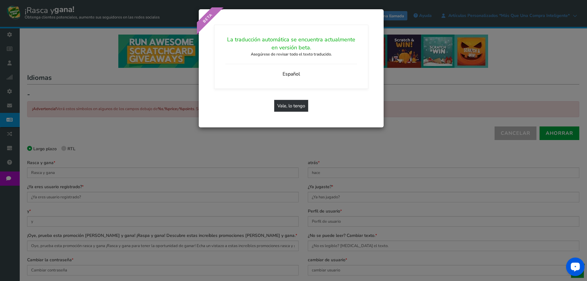
click at [293, 106] on font "Vale, lo tengo" at bounding box center [291, 106] width 28 height 6
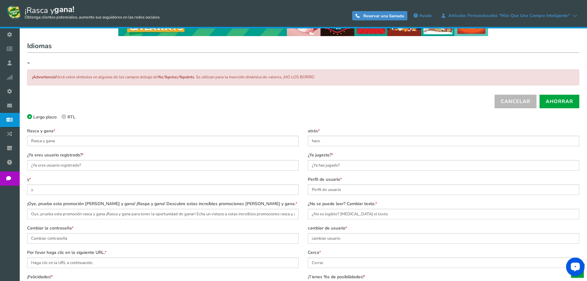
scroll to position [31, 0]
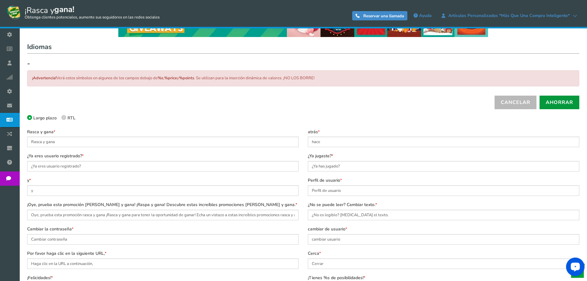
click at [566, 104] on font "Ahorrar" at bounding box center [559, 102] width 27 height 7
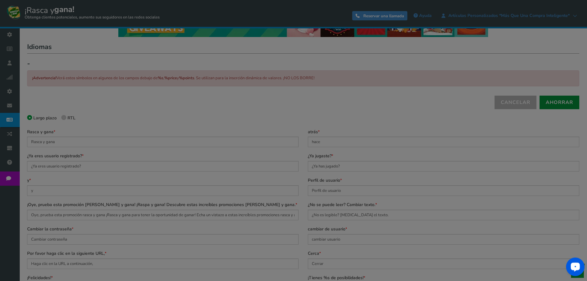
select select
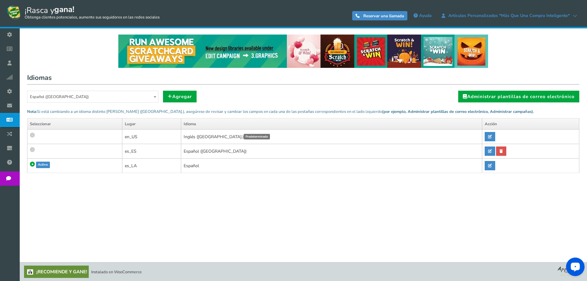
click at [399, 153] on td "Español ([GEOGRAPHIC_DATA]) Por defecto" at bounding box center [331, 151] width 301 height 14
click at [501, 150] on icon at bounding box center [500, 151] width 3 height 4
click at [277, 150] on td "Español Por defecto" at bounding box center [331, 151] width 301 height 14
drag, startPoint x: 273, startPoint y: 153, endPoint x: 255, endPoint y: 152, distance: 17.9
click at [255, 152] on td "Español Por defecto" at bounding box center [331, 151] width 301 height 14
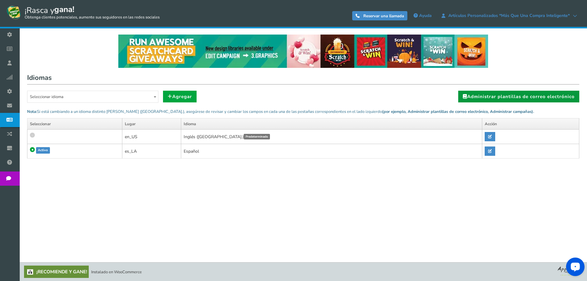
click at [532, 95] on font "Administrar plantillas de correo electrónico" at bounding box center [521, 96] width 108 height 6
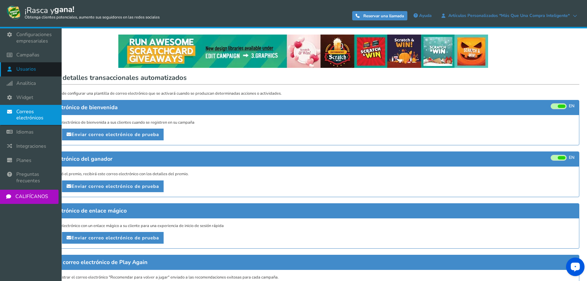
click at [31, 69] on font "Usuarios" at bounding box center [26, 69] width 20 height 7
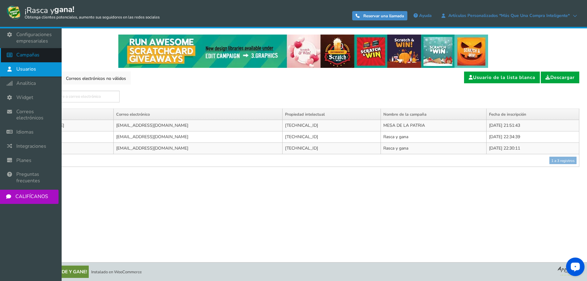
click at [29, 56] on font "Campañas" at bounding box center [27, 54] width 23 height 7
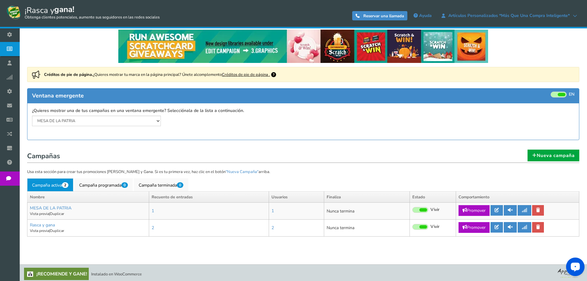
scroll to position [7, 0]
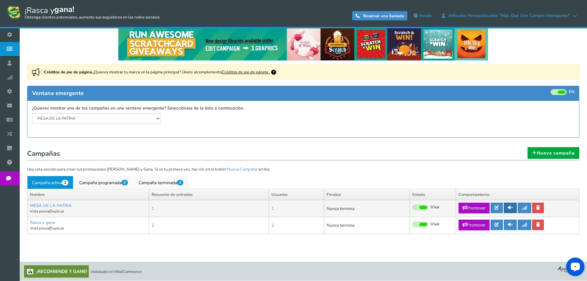
click at [509, 208] on icon at bounding box center [510, 207] width 5 height 4
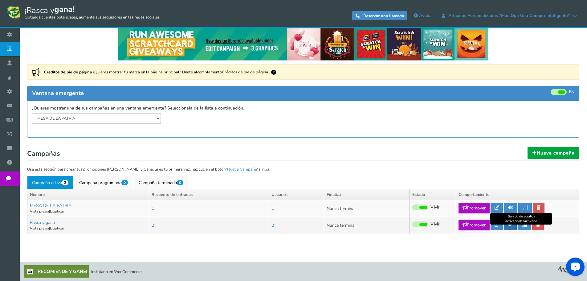
click at [511, 227] on link at bounding box center [510, 224] width 13 height 10
click at [510, 224] on icon at bounding box center [511, 224] width 6 height 4
click at [495, 224] on icon at bounding box center [497, 224] width 4 height 4
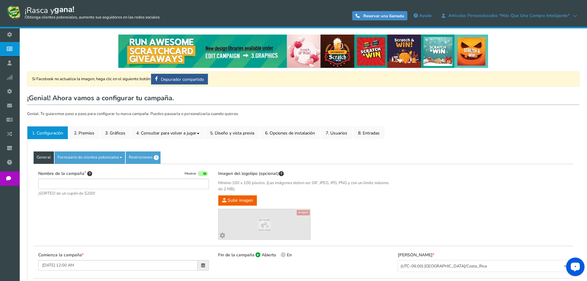
type input "Rasca y gana"
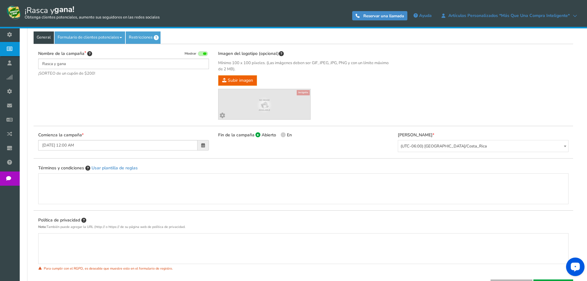
scroll to position [55, 0]
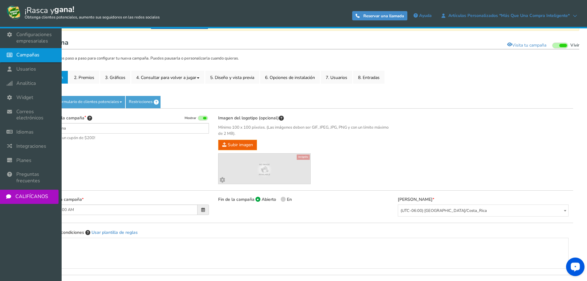
click at [25, 56] on font "Campañas" at bounding box center [27, 54] width 23 height 7
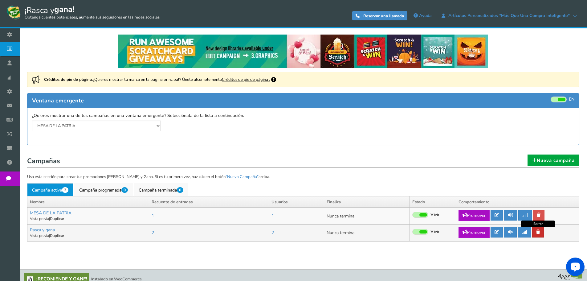
click at [537, 232] on icon at bounding box center [538, 232] width 4 height 4
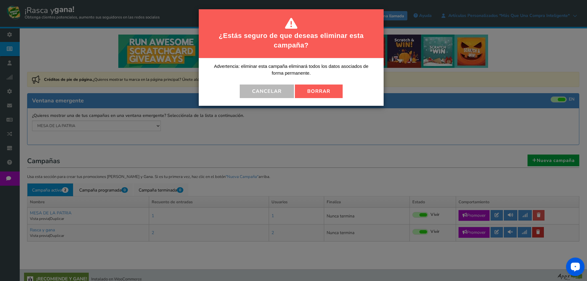
click at [537, 232] on div "¿Estás seguro de que deseas eliminar esta campaña? Advertencia: eliminar esta c…" at bounding box center [293, 140] width 587 height 281
click at [317, 88] on font "Borrar" at bounding box center [318, 91] width 23 height 7
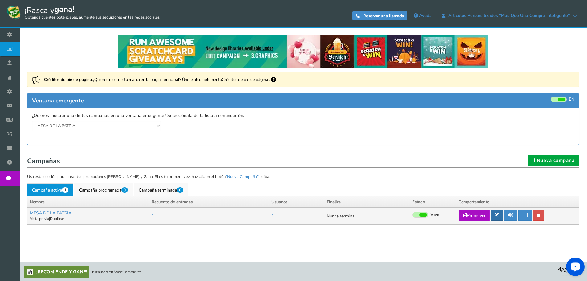
click at [497, 215] on icon at bounding box center [497, 215] width 4 height 4
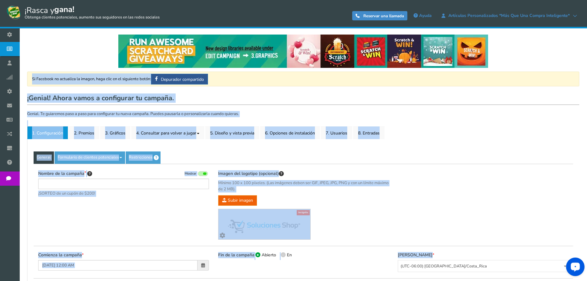
type input "MES DE LA PATRIA"
click at [141, 201] on div "Nombre de la campaña Mostrar MES DE LA PATRIA ¡SORTEO de un cupón de $200! Ocul…" at bounding box center [124, 186] width 180 height 33
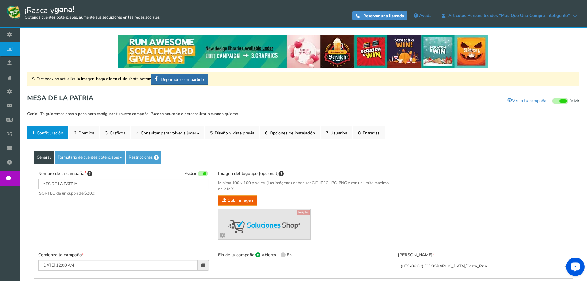
click at [186, 82] on font "Depurador compartido" at bounding box center [182, 79] width 43 height 6
click at [530, 102] on font "Visita tu campaña" at bounding box center [529, 100] width 34 height 6
click at [528, 102] on font "Visita tu campaña" at bounding box center [529, 100] width 34 height 6
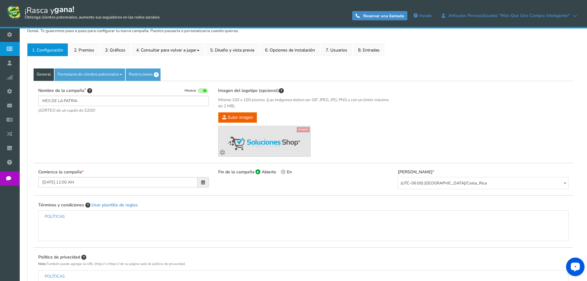
scroll to position [55, 0]
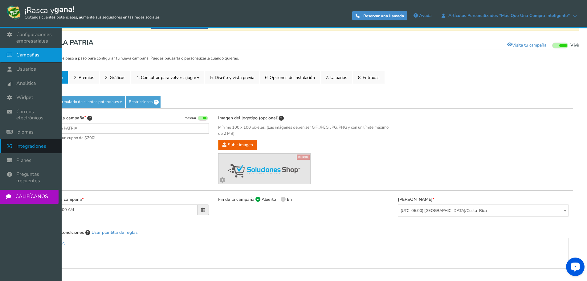
click at [31, 148] on font "Integraciones" at bounding box center [31, 146] width 30 height 7
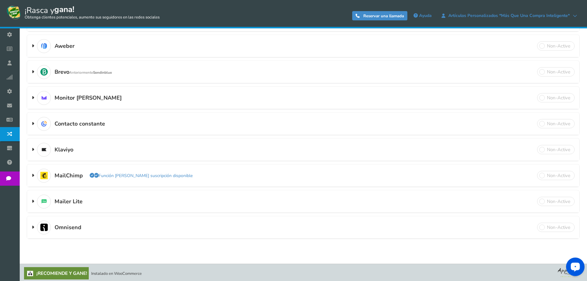
scroll to position [100, 0]
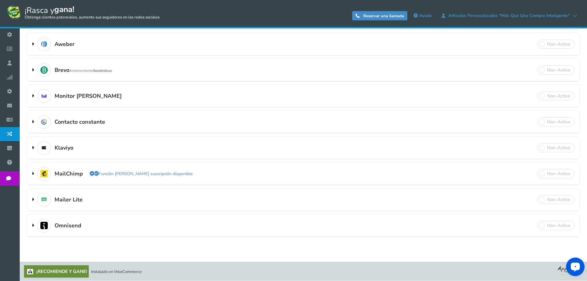
click at [557, 173] on span at bounding box center [556, 173] width 38 height 9
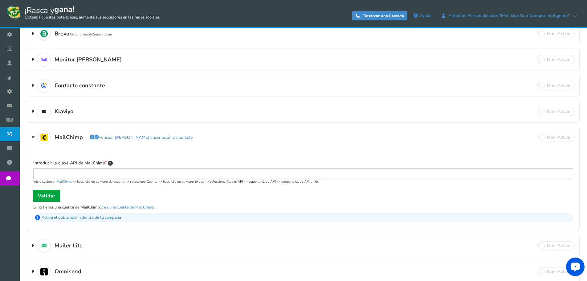
scroll to position [183, 0]
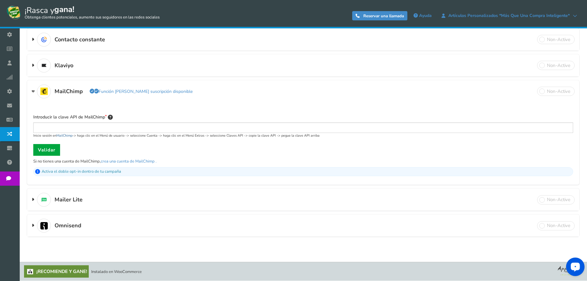
click at [71, 136] on font "MailChimp" at bounding box center [64, 135] width 16 height 5
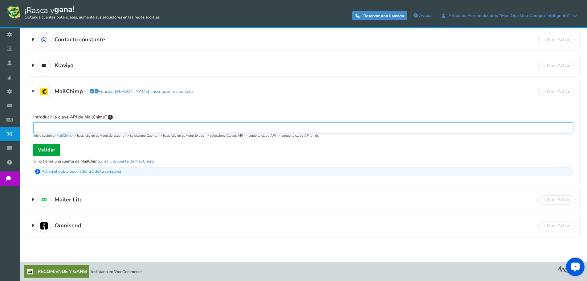
paste input "6fac5b0bdf3226165eab1aeb7c99527e-us17"
type input "6fac5b0bdf3226165eab1aeb7c99527e-us17"
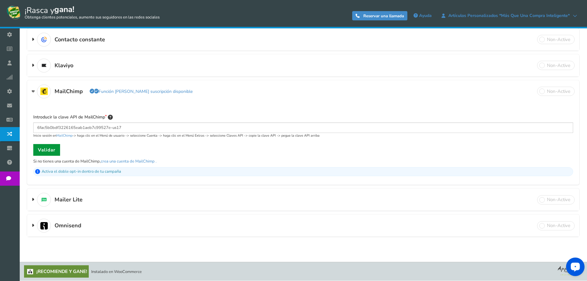
click at [48, 149] on font "Validar" at bounding box center [47, 150] width 18 height 6
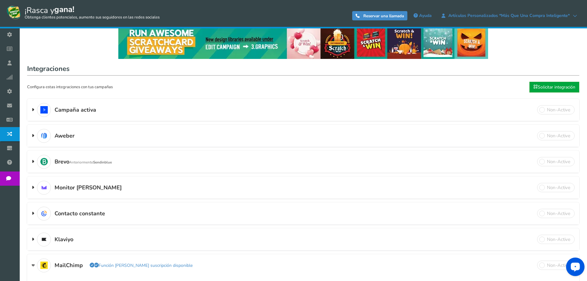
scroll to position [0, 0]
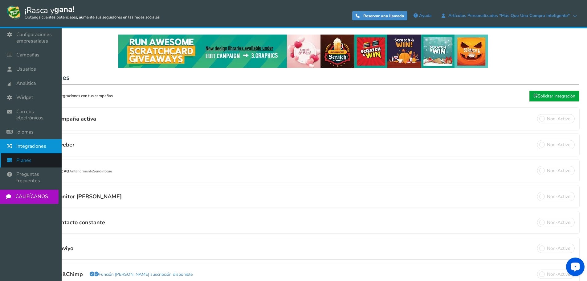
click at [23, 162] on font "Planes" at bounding box center [23, 160] width 15 height 7
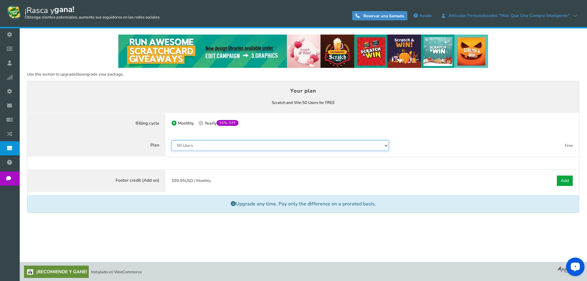
click at [214, 144] on select "50 Users 500 Users 2000 Users 10000 Users 25000 Users Unlimited" at bounding box center [281, 145] width 218 height 10
click at [172, 140] on select "50 Users 500 Users 2000 Users 10000 Users 25000 Users Unlimited" at bounding box center [281, 145] width 218 height 10
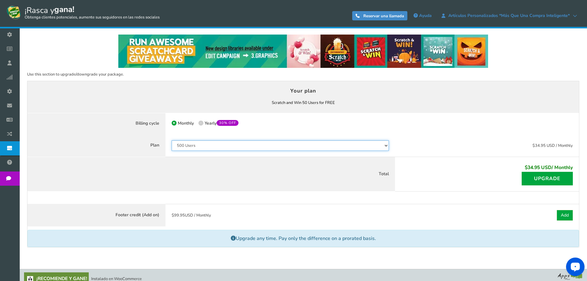
click at [221, 144] on select "50 Users 500 Users 2000 Users 10000 Users 25000 Users Unlimited" at bounding box center [281, 145] width 218 height 10
click at [172, 140] on select "50 Users 500 Users 2000 Users 10000 Users 25000 Users Unlimited" at bounding box center [281, 145] width 218 height 10
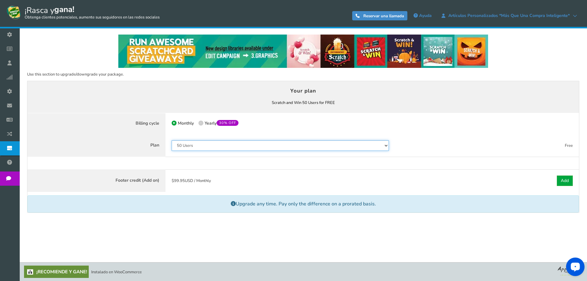
click at [220, 147] on select "50 Users 500 Users 2000 Users 10000 Users 25000 Users Unlimited" at bounding box center [281, 145] width 218 height 10
click at [172, 140] on select "50 Users 500 Users 2000 Users 10000 Users 25000 Users Unlimited" at bounding box center [281, 145] width 218 height 10
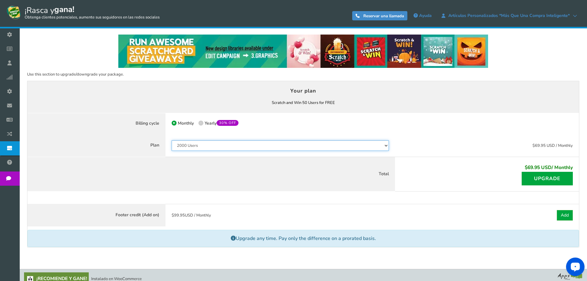
click at [229, 144] on select "50 Users 500 Users 2000 Users 10000 Users 25000 Users Unlimited" at bounding box center [281, 145] width 218 height 10
click at [172, 140] on select "50 Users 500 Users 2000 Users 10000 Users 25000 Users Unlimited" at bounding box center [281, 145] width 218 height 10
click at [211, 147] on select "50 Users 500 Users 2000 Users 10000 Users 25000 Users Unlimited" at bounding box center [281, 145] width 218 height 10
click at [172, 144] on select "50 Users 500 Users 2000 Users 10000 Users 25000 Users Unlimited" at bounding box center [281, 145] width 218 height 10
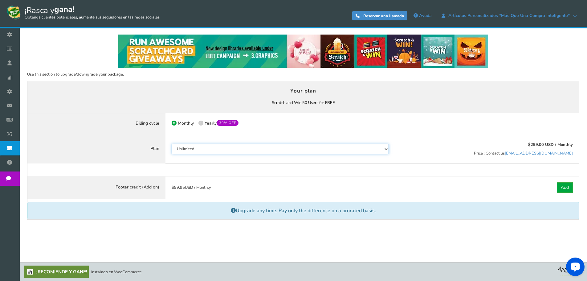
click at [215, 149] on select "50 Users 500 Users 2000 Users 10000 Users 25000 Users Unlimited" at bounding box center [281, 149] width 218 height 10
select select "796"
click at [172, 144] on select "50 Users 500 Users 2000 Users 10000 Users 25000 Users Unlimited" at bounding box center [281, 149] width 218 height 10
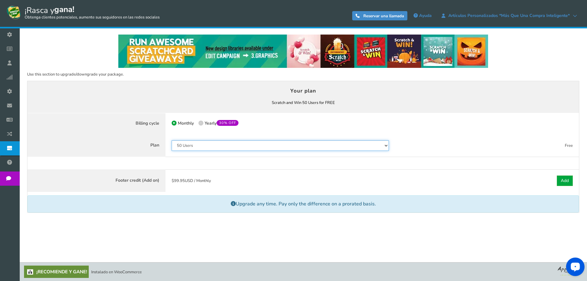
click at [184, 146] on select "50 Users 500 Users 2000 Users 10000 Users 25000 Users Unlimited" at bounding box center [281, 145] width 218 height 10
click at [172, 140] on select "50 Users 500 Users 2000 Users 10000 Users 25000 Users Unlimited" at bounding box center [281, 145] width 218 height 10
click at [121, 146] on label "Plan" at bounding box center [96, 145] width 138 height 23
click at [202, 122] on span at bounding box center [200, 122] width 5 height 5
click at [202, 122] on input "50% OFF Limited time offer! Yearly 30% OFF" at bounding box center [200, 124] width 4 height 4
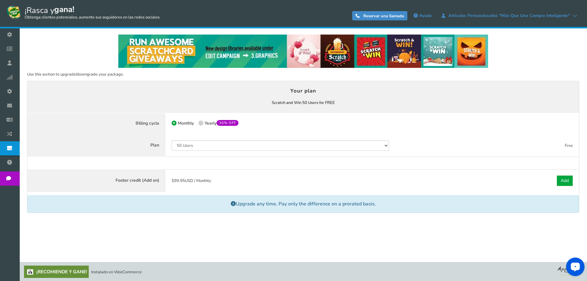
radio input "true"
click at [172, 121] on span at bounding box center [174, 122] width 5 height 5
click at [172, 122] on input "Monthly" at bounding box center [174, 124] width 4 height 4
radio input "true"
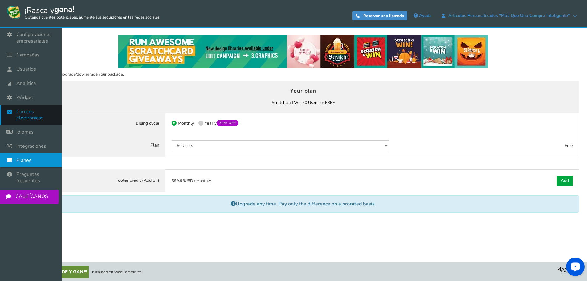
click at [29, 117] on font "Correos electrónicos" at bounding box center [29, 114] width 27 height 13
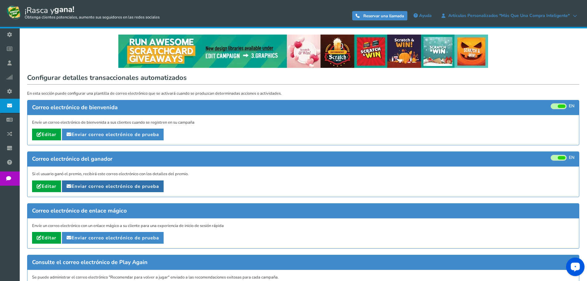
click at [132, 190] on link "Enviar correo electrónico de prueba" at bounding box center [113, 186] width 102 height 12
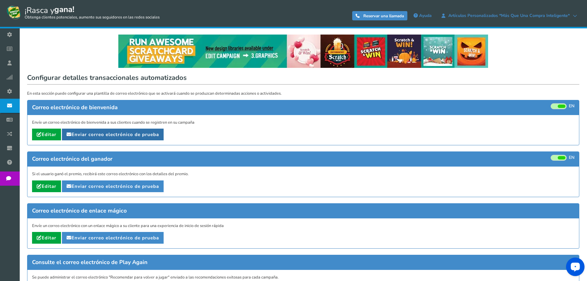
click at [111, 133] on font "Enviar correo electrónico de prueba" at bounding box center [115, 134] width 88 height 6
click at [47, 136] on font "Editar" at bounding box center [49, 134] width 15 height 6
type input "Thanks for participating in [[Campaign Name]]"
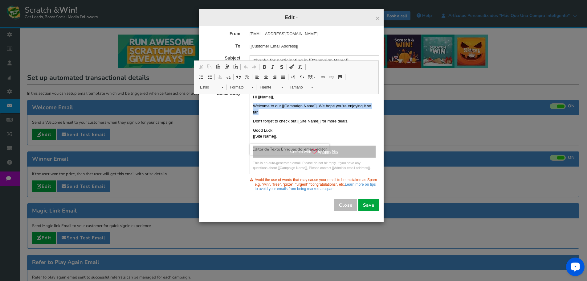
drag, startPoint x: 260, startPoint y: 112, endPoint x: 255, endPoint y: 108, distance: 6.8
click at [255, 108] on p "Welcome to our [[Campaign Name]]. We hope you're enjoying it so far." at bounding box center [314, 109] width 123 height 12
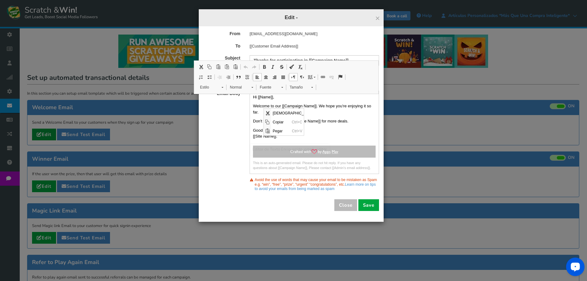
click at [232, 119] on div "Email Body Hi [[Name]], Welcome to our [[Campaign Name]]. We hope you're enjoyi…" at bounding box center [291, 132] width 185 height 83
drag, startPoint x: 319, startPoint y: 105, endPoint x: 366, endPoint y: 104, distance: 47.5
click at [366, 104] on p "Welcome to our [[Campaign Name]]. We hope you're enjoying it so far." at bounding box center [314, 109] width 123 height 12
click at [223, 117] on div "Email Body Hi [[Name]], Welcome to our [[Campaign Name]]. We hope you're enjoyi…" at bounding box center [291, 132] width 185 height 83
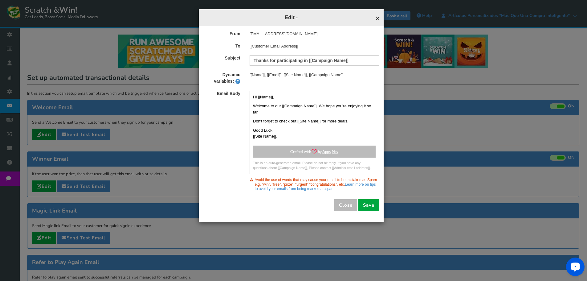
click at [377, 18] on span "×" at bounding box center [377, 18] width 5 height 9
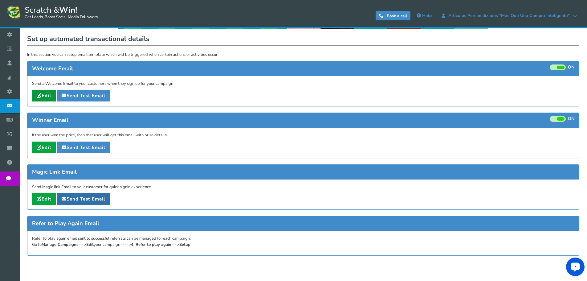
scroll to position [60, 0]
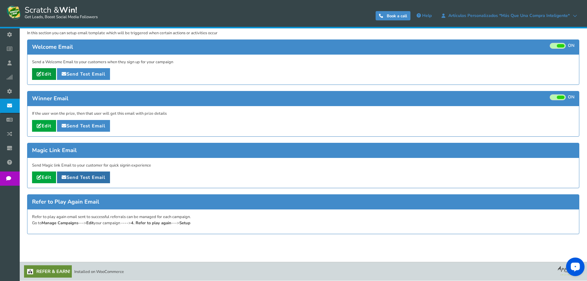
click at [89, 179] on link "Send Test Email" at bounding box center [83, 177] width 53 height 12
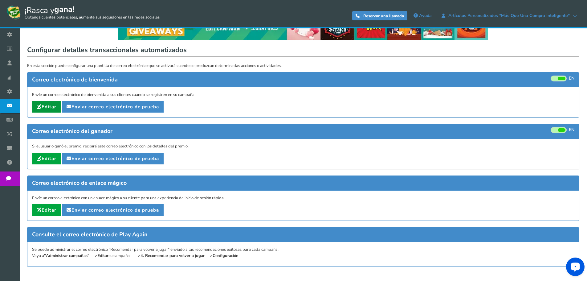
scroll to position [0, 0]
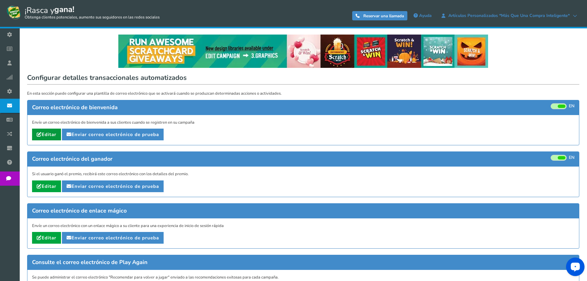
click at [572, 106] on font "EN" at bounding box center [572, 106] width 6 height 6
click at [0, 0] on input "EN APAGADO" at bounding box center [0, 0] width 0 height 0
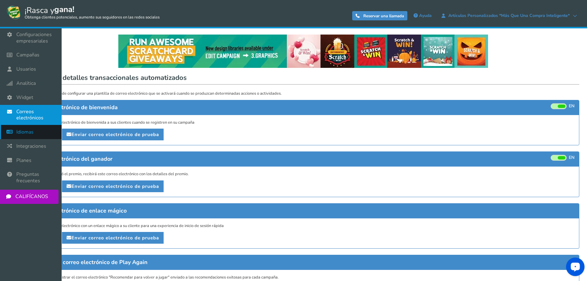
click at [31, 136] on link "Idiomas" at bounding box center [31, 132] width 62 height 14
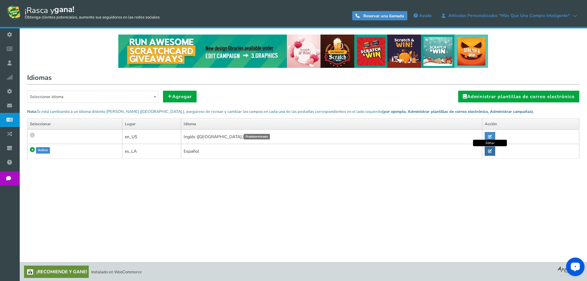
click at [488, 151] on icon at bounding box center [490, 151] width 4 height 4
radio input "true"
type input "Rasca y gana"
type input "hace"
type input "¿Ya eres usuario registrado?"
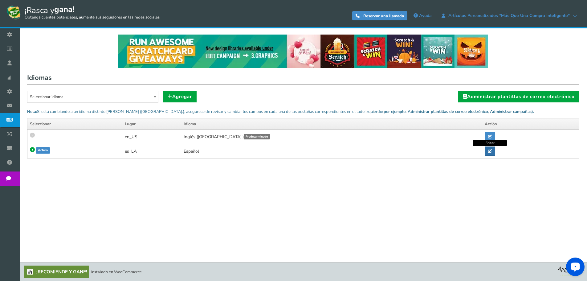
type input "¿Ya has jugado?"
type input "y"
type input "Perfil de usuario"
type input "Oye, prueba esta promoción rasca y gana ¡Rasca y gana para tener la oportunidad…"
type input "¿No es legible? [MEDICAL_DATA] el texto."
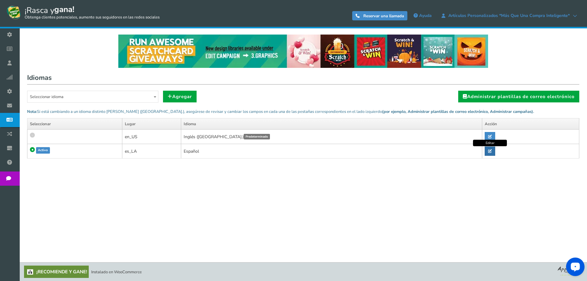
type input "Cambiar contraseña"
type input "cambiar usuario"
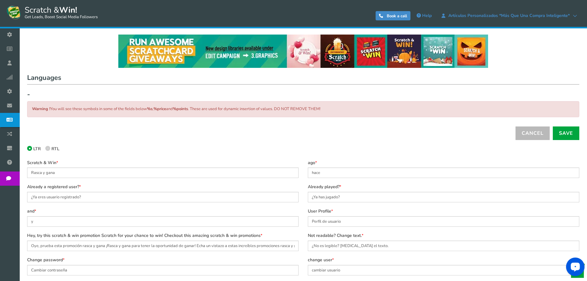
drag, startPoint x: 88, startPoint y: 149, endPoint x: 69, endPoint y: 155, distance: 19.2
click at [47, 149] on icon at bounding box center [47, 148] width 1 height 1
click at [47, 149] on input "RTL" at bounding box center [47, 149] width 4 height 4
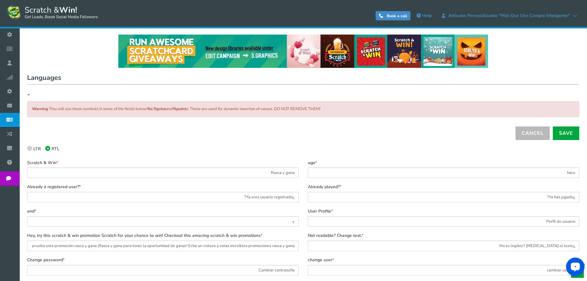
click at [31, 148] on span at bounding box center [29, 148] width 5 height 5
click at [31, 148] on input "LTR" at bounding box center [29, 149] width 4 height 4
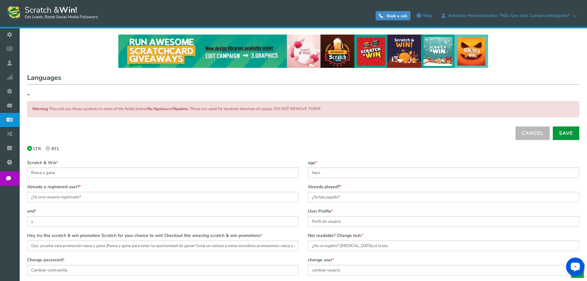
click at [564, 134] on link "Save" at bounding box center [566, 133] width 26 height 14
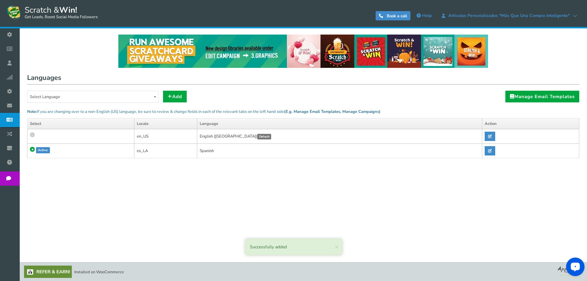
click at [282, 145] on td "Spanish Default" at bounding box center [339, 151] width 285 height 14
drag, startPoint x: 277, startPoint y: 149, endPoint x: 248, endPoint y: 175, distance: 38.8
click at [248, 175] on div "NOTE: Scratch and Win plugin is deleted or deactivated. Please check and re-ins…" at bounding box center [303, 137] width 558 height 218
click at [33, 137] on span at bounding box center [32, 134] width 5 height 5
click at [33, 137] on input "Active" at bounding box center [32, 136] width 4 height 4
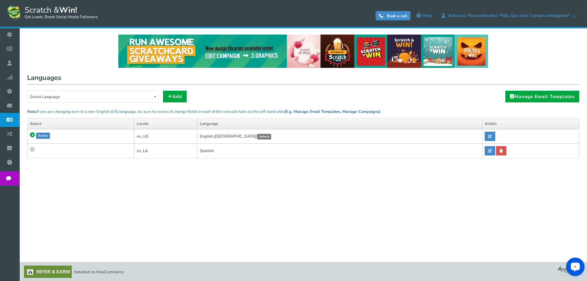
click at [31, 150] on span at bounding box center [32, 149] width 5 height 5
click at [31, 150] on input "Active" at bounding box center [32, 150] width 4 height 4
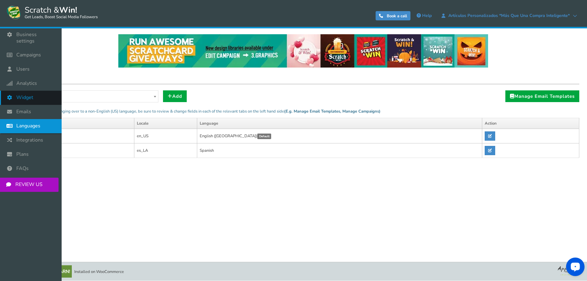
click at [25, 95] on link "Widget" at bounding box center [31, 98] width 62 height 14
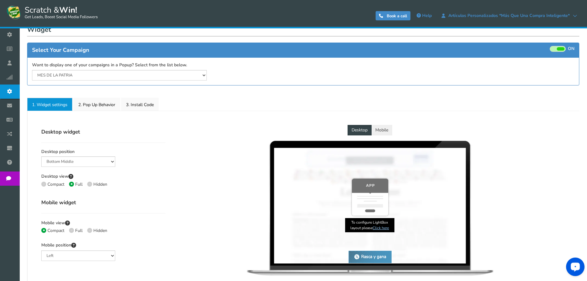
scroll to position [92, 0]
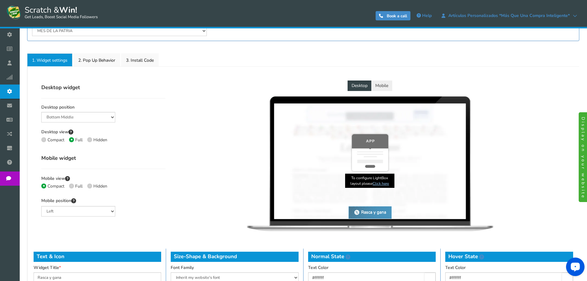
click at [385, 86] on button "Mobile" at bounding box center [381, 85] width 21 height 10
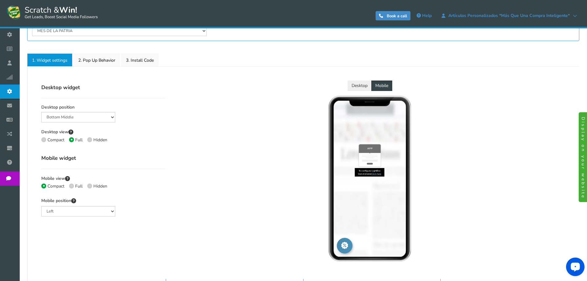
click at [363, 88] on button "Desktop" at bounding box center [360, 85] width 24 height 10
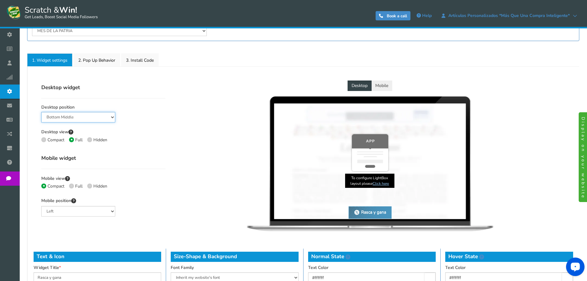
click at [86, 117] on select "Mid Right Mid Left Top Bar Bottom Bar Bottom Left Bottom Right Bottom Middle" at bounding box center [78, 117] width 74 height 10
click at [143, 161] on h4 "Mobile widget" at bounding box center [103, 158] width 124 height 8
click at [72, 214] on select "Left Right Middle" at bounding box center [78, 211] width 74 height 10
click at [148, 184] on div "Compact Full Hidden" at bounding box center [103, 187] width 124 height 8
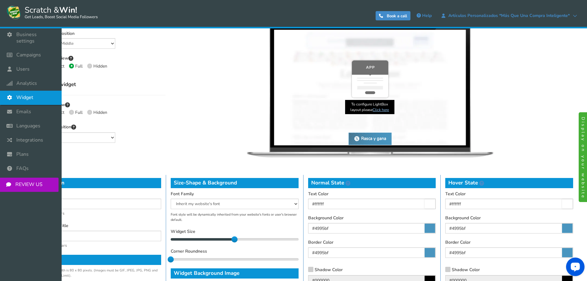
scroll to position [115, 0]
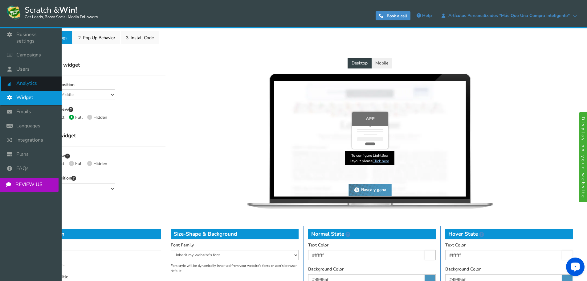
click at [30, 80] on span "Analytics" at bounding box center [26, 83] width 21 height 6
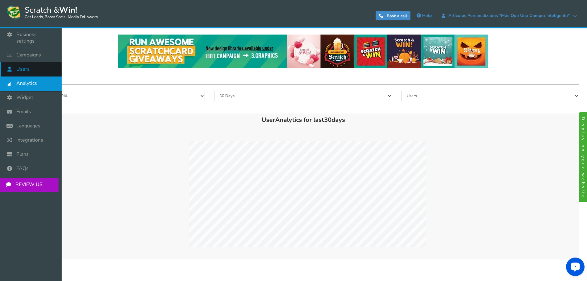
click at [29, 62] on link "Users" at bounding box center [31, 69] width 62 height 14
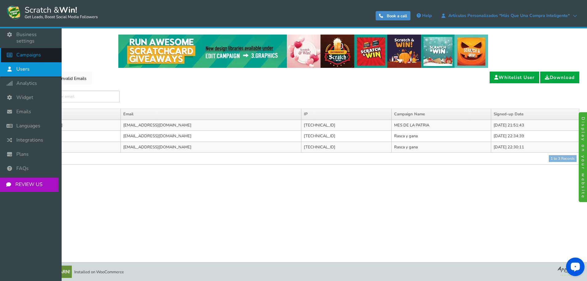
click at [32, 52] on span "Campaigns" at bounding box center [28, 55] width 25 height 6
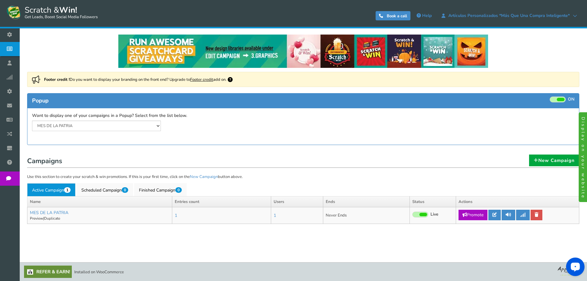
scroll to position [0, 0]
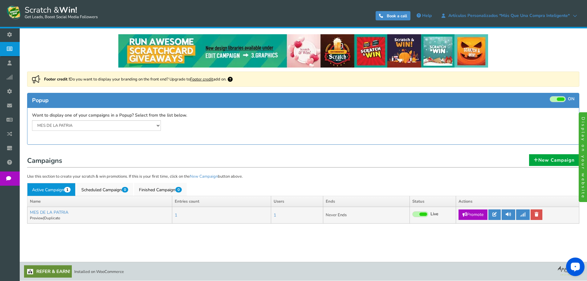
click at [475, 214] on link "Promote" at bounding box center [472, 214] width 29 height 10
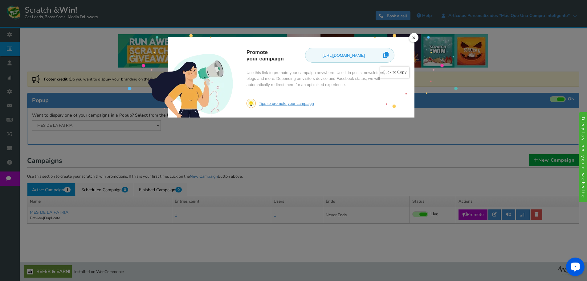
click at [387, 56] on icon at bounding box center [386, 54] width 6 height 11
click at [415, 39] on link "×" at bounding box center [413, 37] width 9 height 9
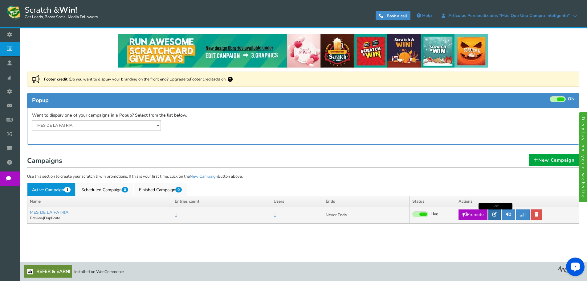
click at [497, 215] on icon at bounding box center [494, 214] width 4 height 4
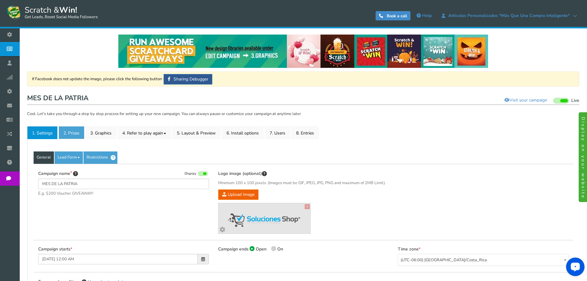
click at [71, 132] on link "2. Prizes" at bounding box center [72, 132] width 26 height 13
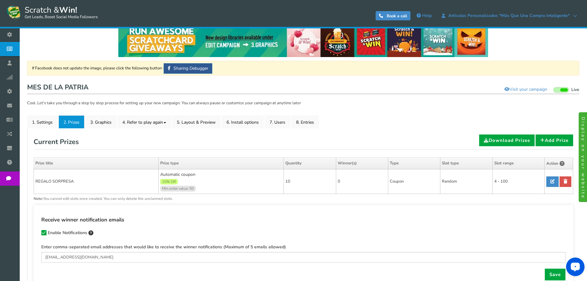
scroll to position [62, 0]
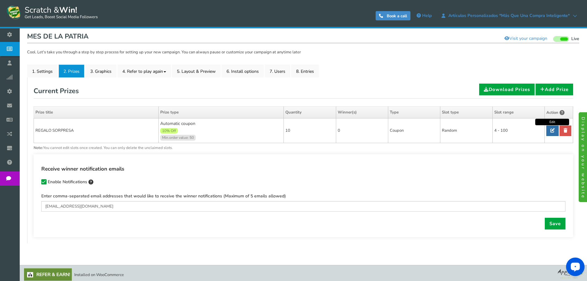
click at [553, 128] on icon at bounding box center [552, 130] width 4 height 4
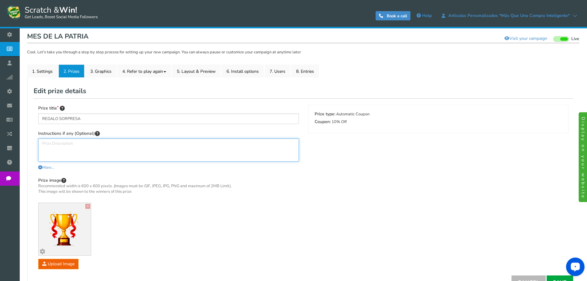
click at [76, 143] on textarea at bounding box center [168, 149] width 261 height 23
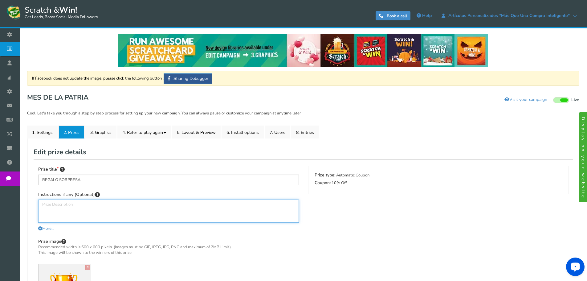
scroll to position [0, 0]
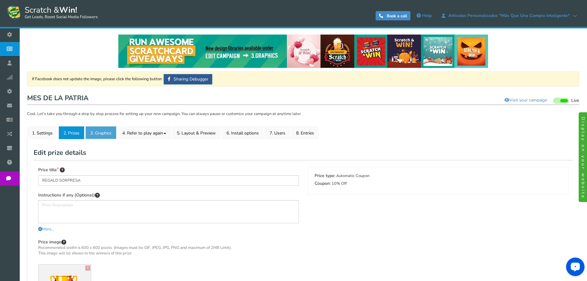
click at [104, 134] on link "3. Graphics" at bounding box center [100, 132] width 31 height 13
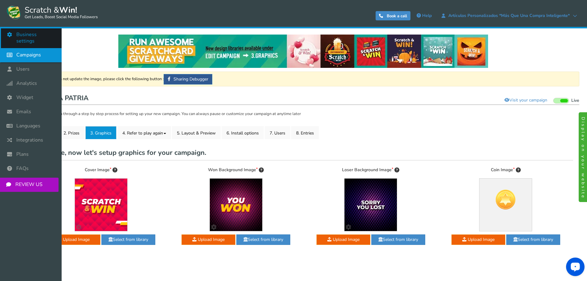
click at [29, 34] on span "Business settings" at bounding box center [35, 37] width 39 height 13
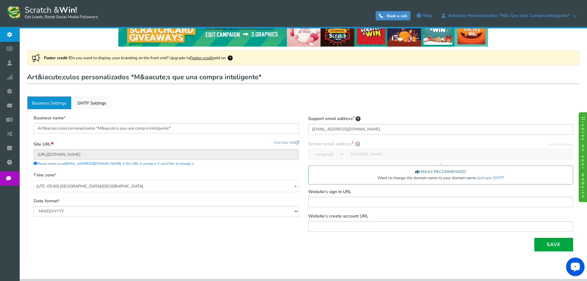
scroll to position [31, 0]
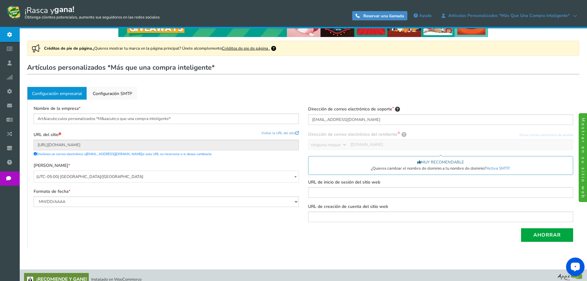
click at [74, 92] on font "Configuración empresarial" at bounding box center [57, 94] width 50 height 6
click at [111, 94] on font "Configuración SMTP" at bounding box center [112, 94] width 39 height 6
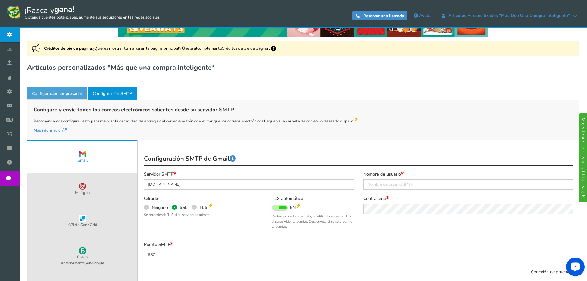
click at [60, 97] on link "Configuración empresarial" at bounding box center [57, 93] width 60 height 13
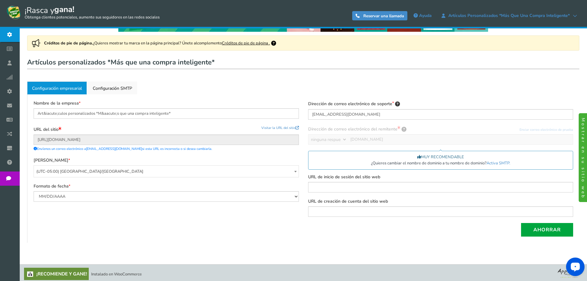
scroll to position [39, 0]
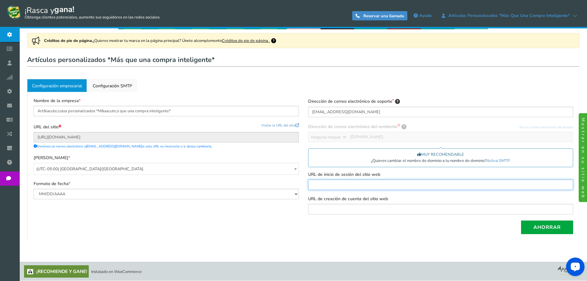
click at [333, 188] on input "text" at bounding box center [440, 184] width 265 height 10
paste input "[URL][DOMAIN_NAME]"
click at [569, 184] on icon at bounding box center [567, 185] width 4 height 4
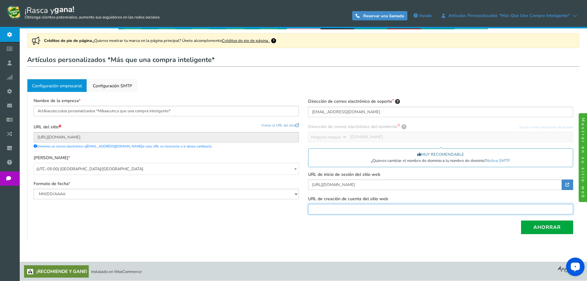
click at [339, 206] on input "text" at bounding box center [440, 209] width 265 height 10
paste input "[URL][DOMAIN_NAME]"
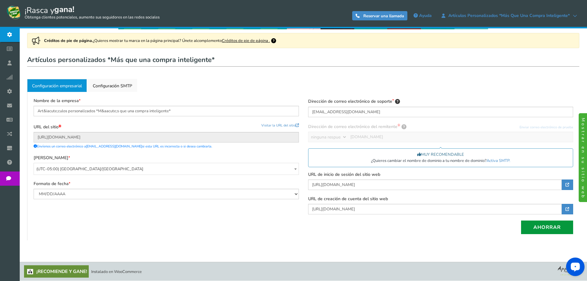
click at [548, 229] on font "Ahorrar" at bounding box center [546, 227] width 27 height 7
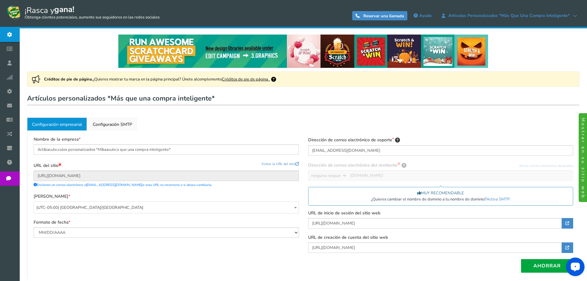
click at [259, 80] on font "Créditos de pie de página ." at bounding box center [246, 79] width 48 height 6
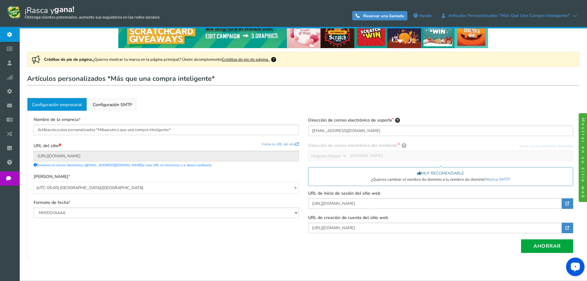
scroll to position [39, 0]
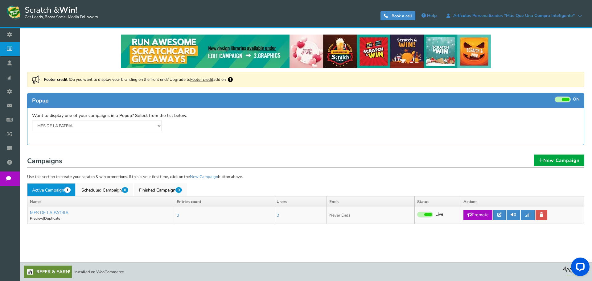
click at [337, 51] on img at bounding box center [306, 51] width 370 height 33
click at [308, 52] on img at bounding box center [306, 51] width 370 height 33
click at [350, 52] on img at bounding box center [306, 51] width 370 height 33
drag, startPoint x: 402, startPoint y: 53, endPoint x: 409, endPoint y: 54, distance: 6.8
click at [402, 53] on img at bounding box center [306, 51] width 370 height 33
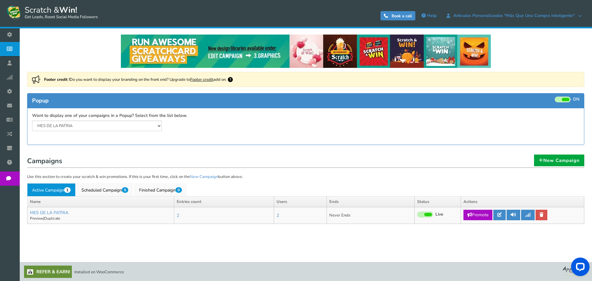
click at [450, 57] on img at bounding box center [306, 51] width 370 height 33
click at [476, 59] on img at bounding box center [306, 51] width 370 height 33
click at [64, 213] on link "MES DE LA PATRIA" at bounding box center [49, 213] width 39 height 6
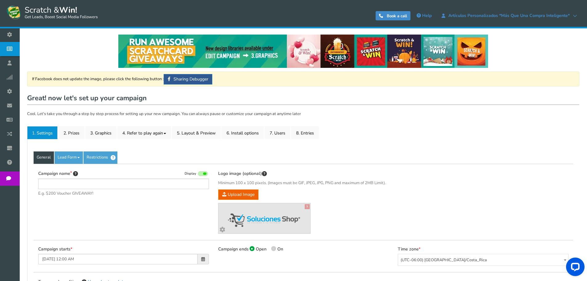
type input "MES DE LA PATRIA"
click at [526, 101] on link "Visit your campaign" at bounding box center [525, 100] width 51 height 10
